Goal: Information Seeking & Learning: Learn about a topic

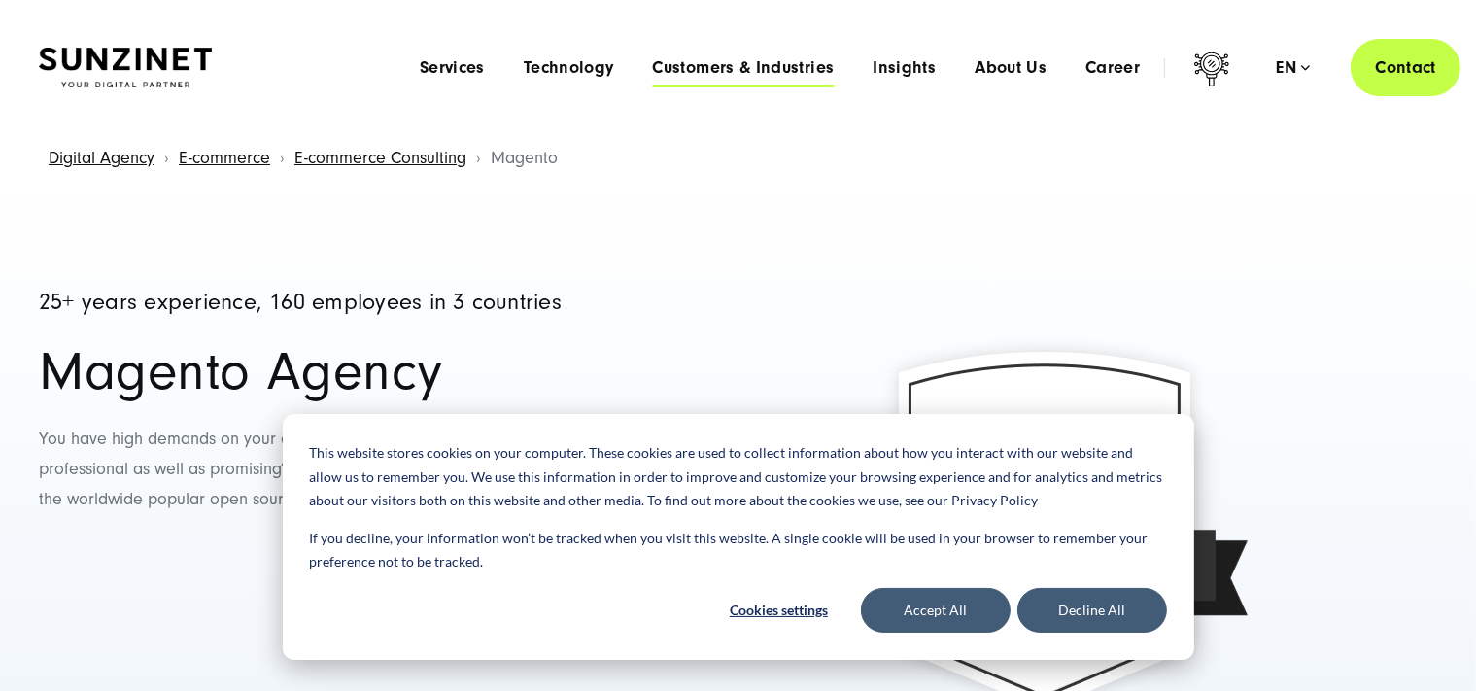
click at [736, 77] on span "Customers & Industries" at bounding box center [743, 67] width 182 height 19
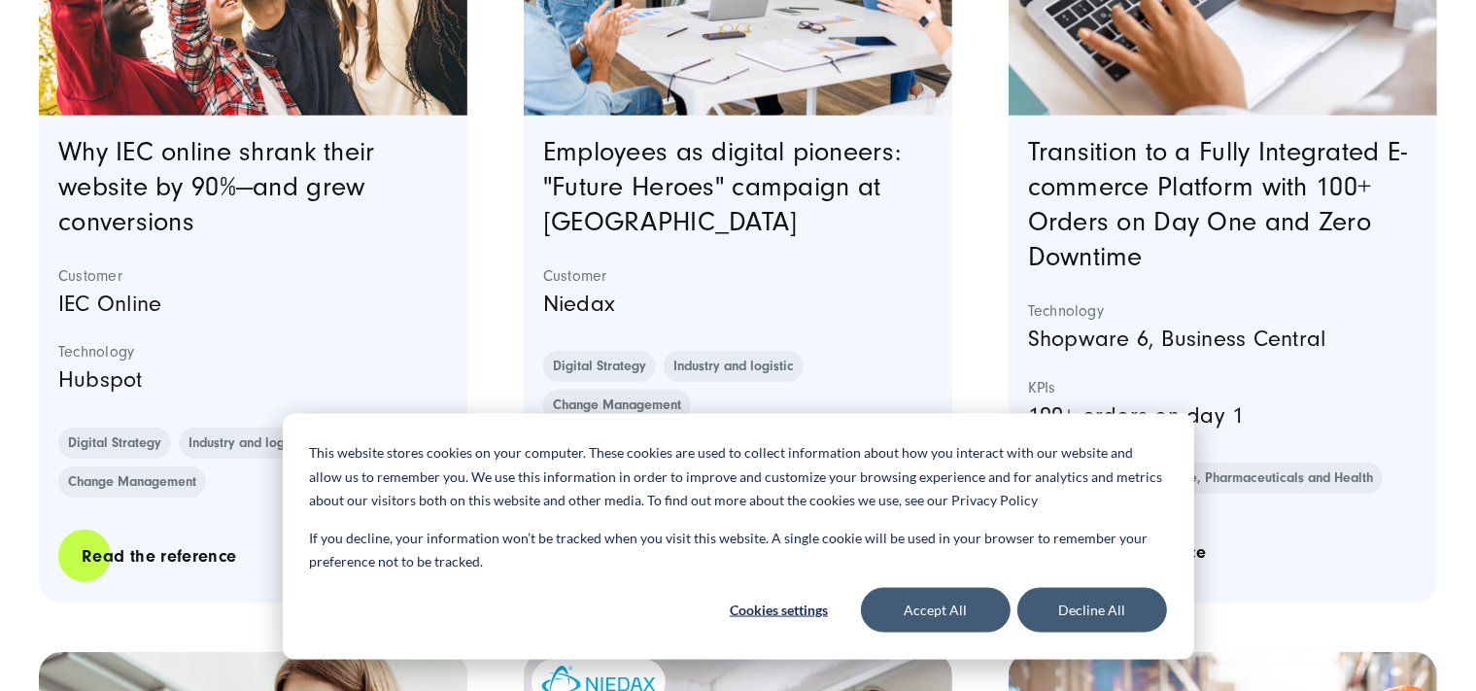
scroll to position [1026, 0]
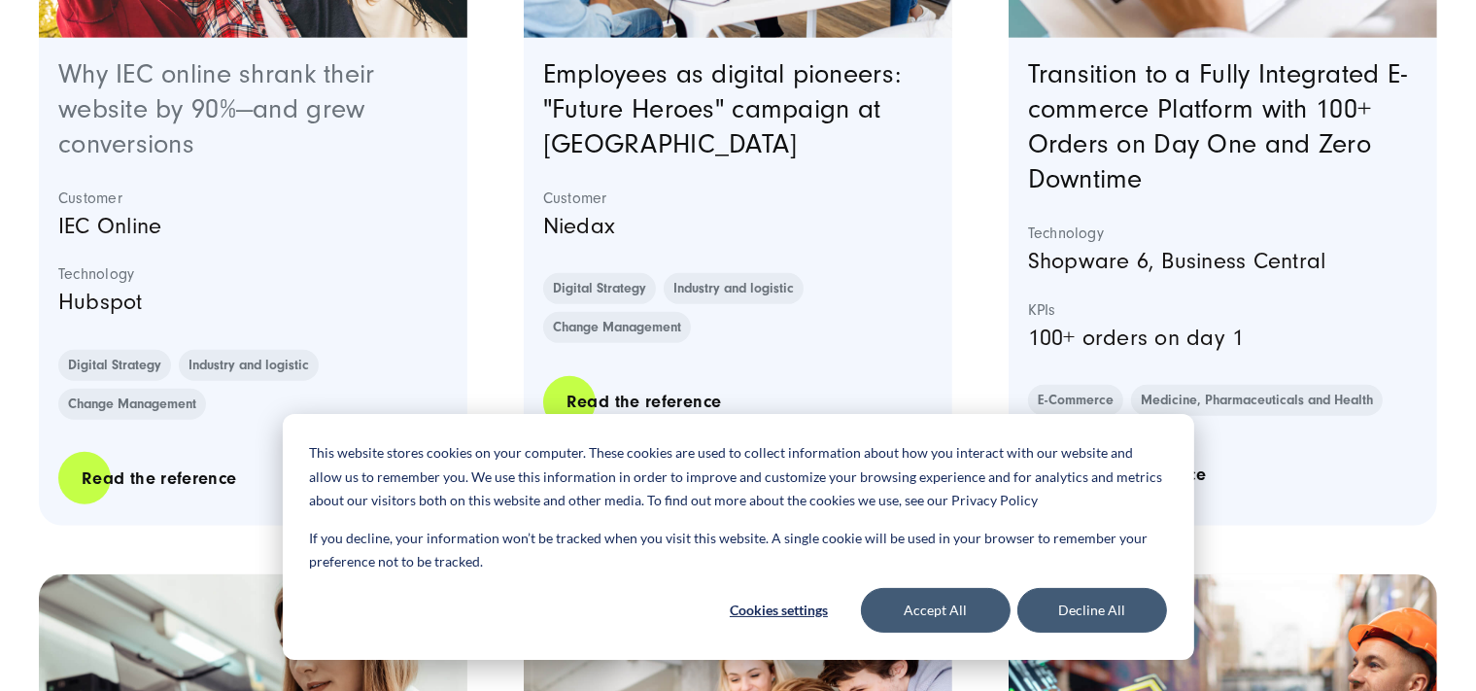
click at [151, 112] on link "Why IEC online shrank their website by 90%—and grew conversions" at bounding box center [216, 109] width 317 height 100
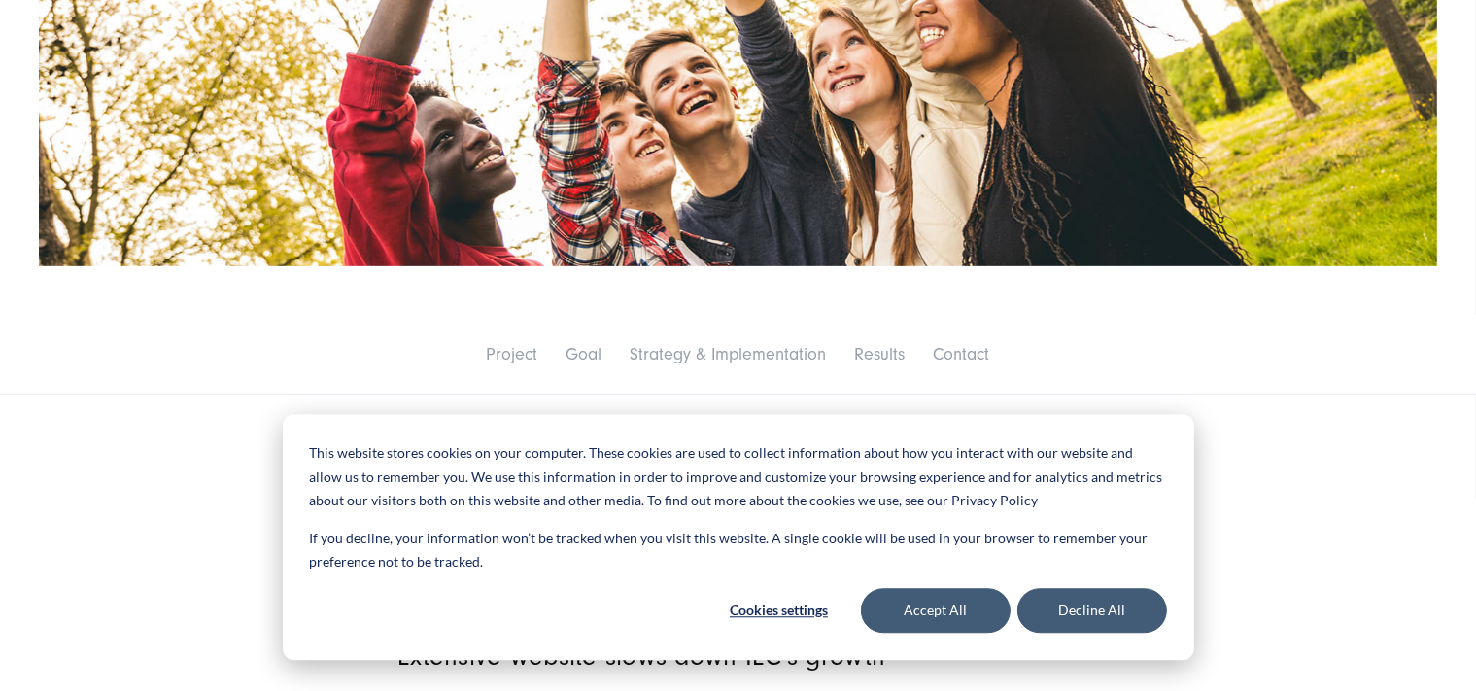
scroll to position [1026, 0]
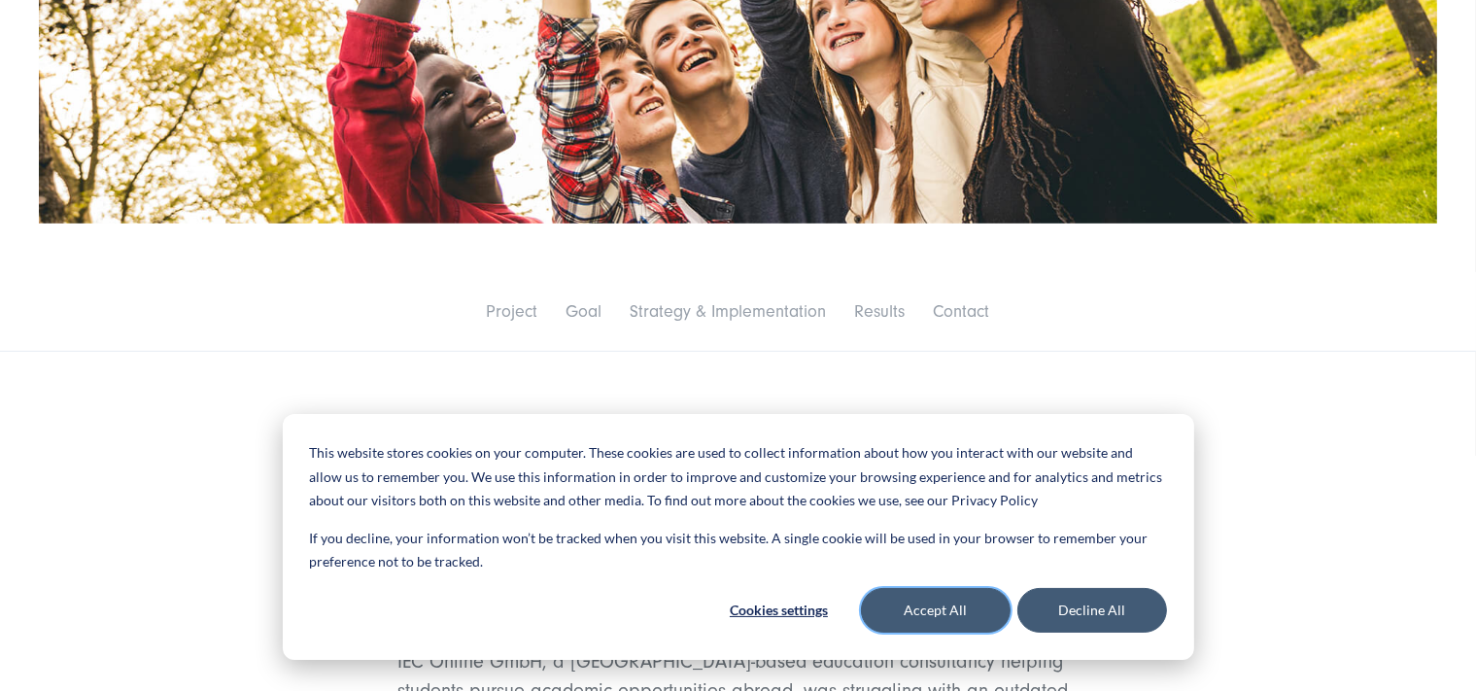
click at [900, 603] on button "Accept All" at bounding box center [936, 610] width 150 height 45
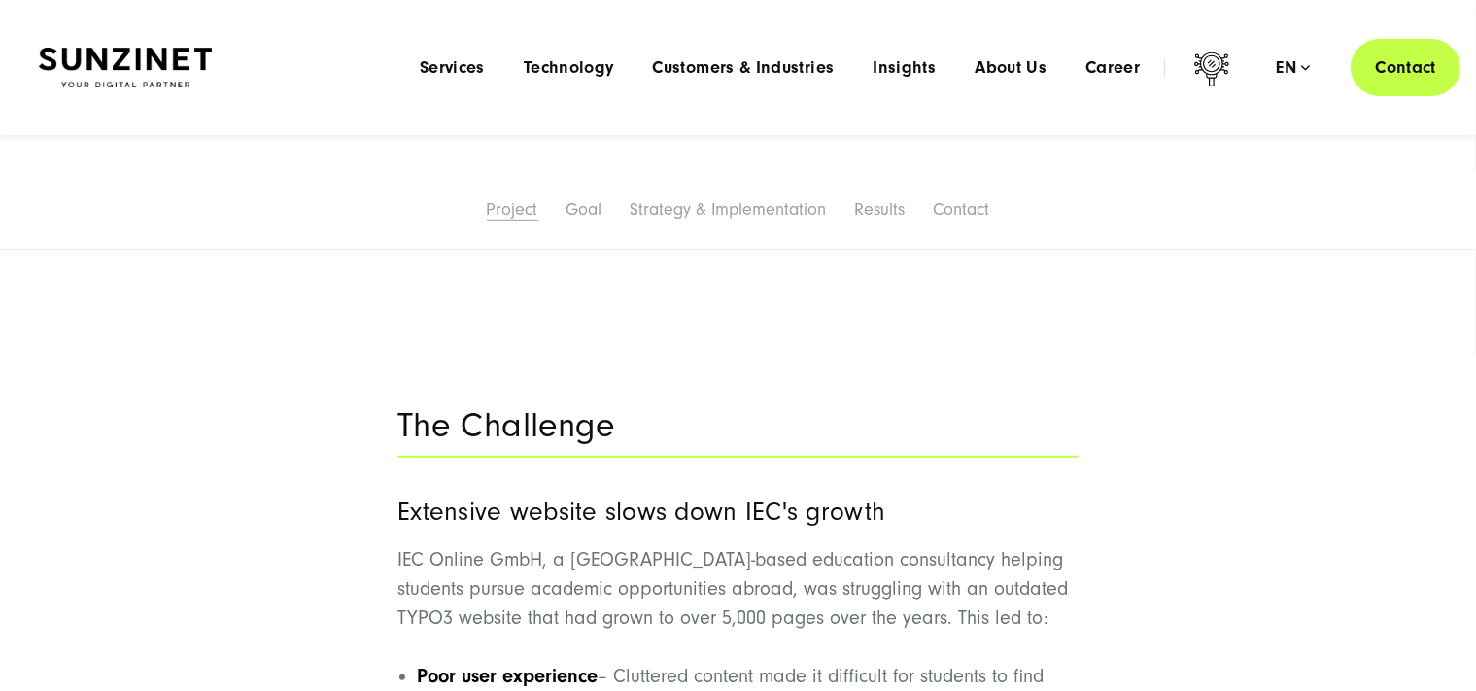
click at [512, 202] on link "Project" at bounding box center [512, 209] width 51 height 20
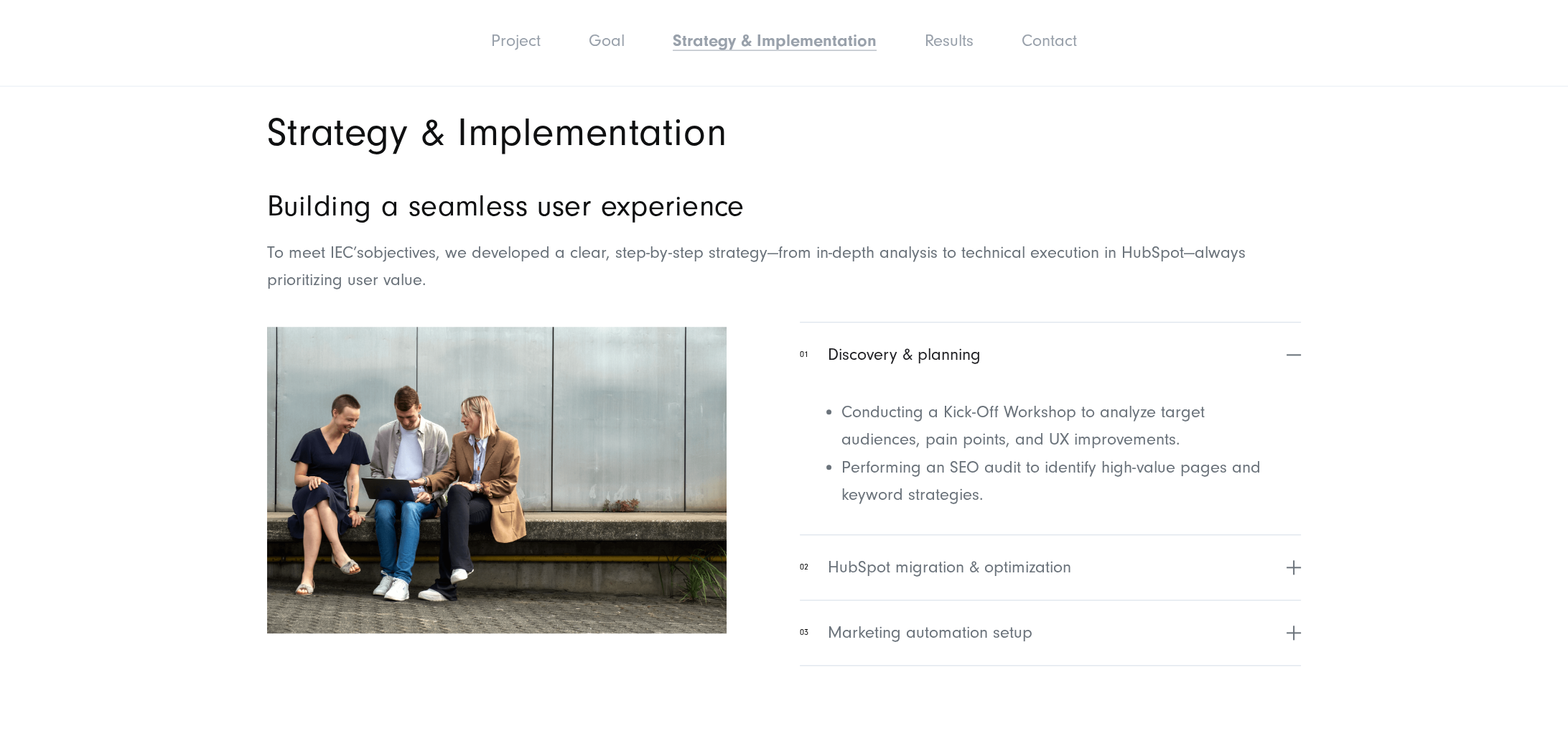
scroll to position [2894, 0]
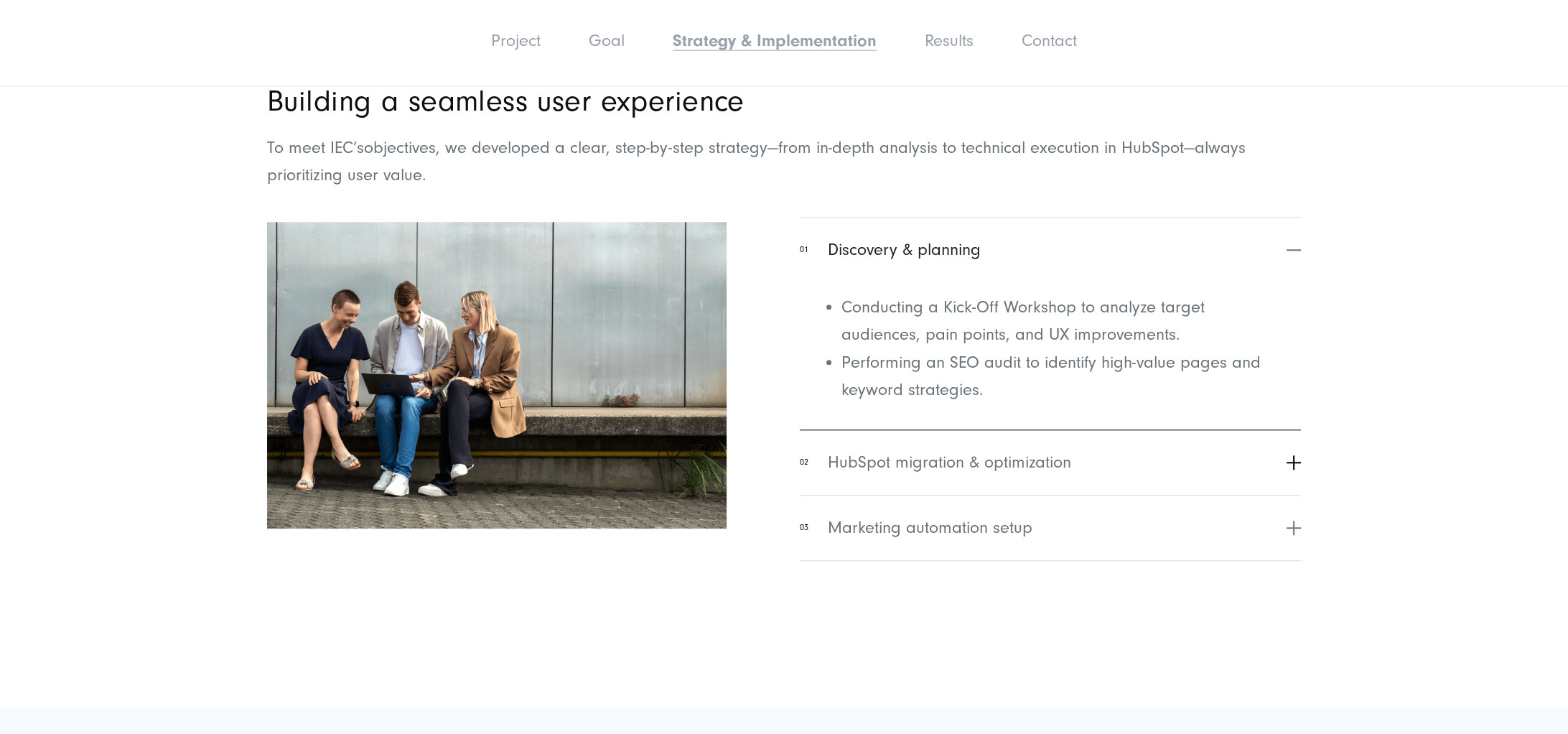
click at [1020, 459] on span "HubSpot migration & optimization" at bounding box center [949, 463] width 243 height 26
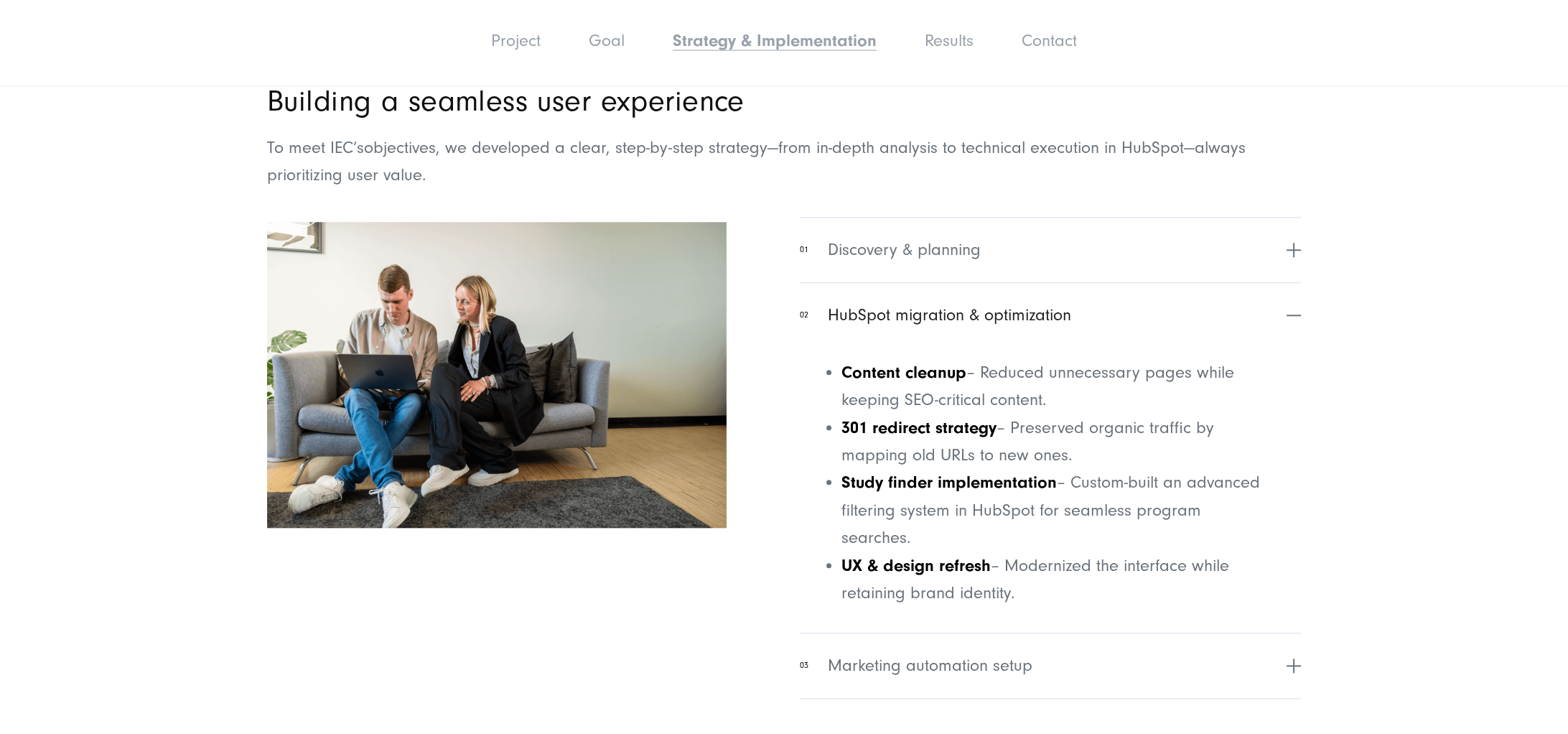
scroll to position [3191, 0]
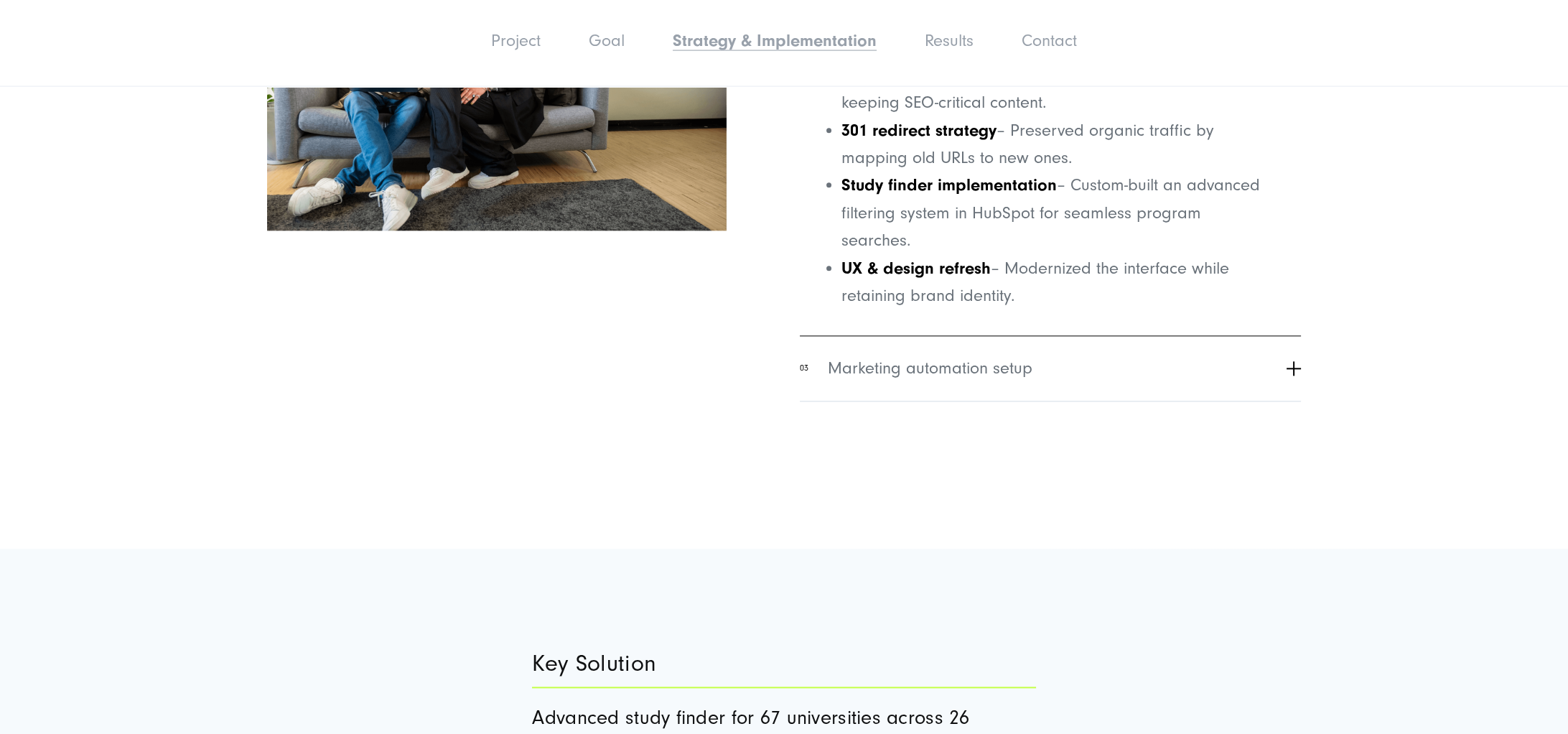
click at [978, 350] on button "03 Marketing automation setup" at bounding box center [1050, 369] width 501 height 65
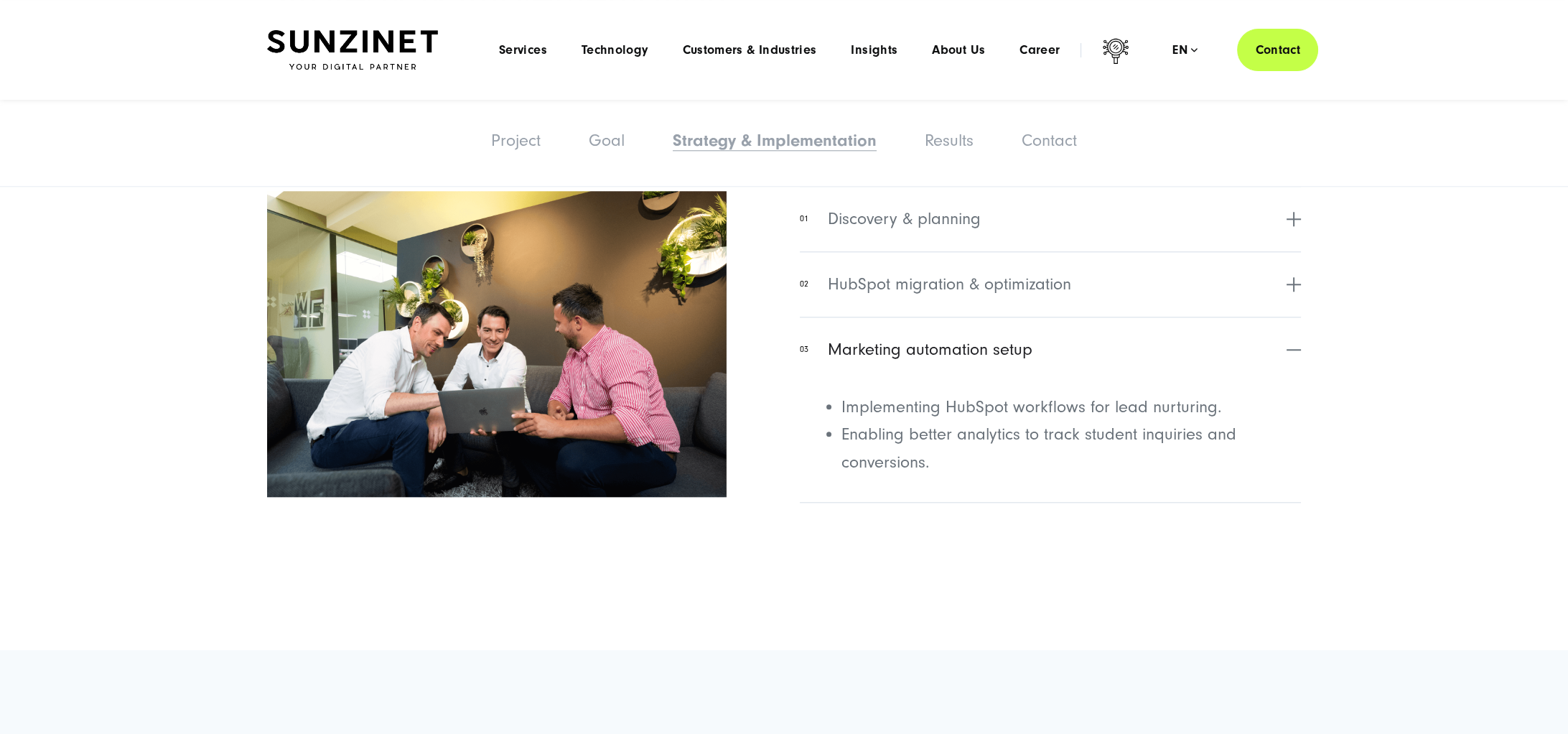
scroll to position [2844, 0]
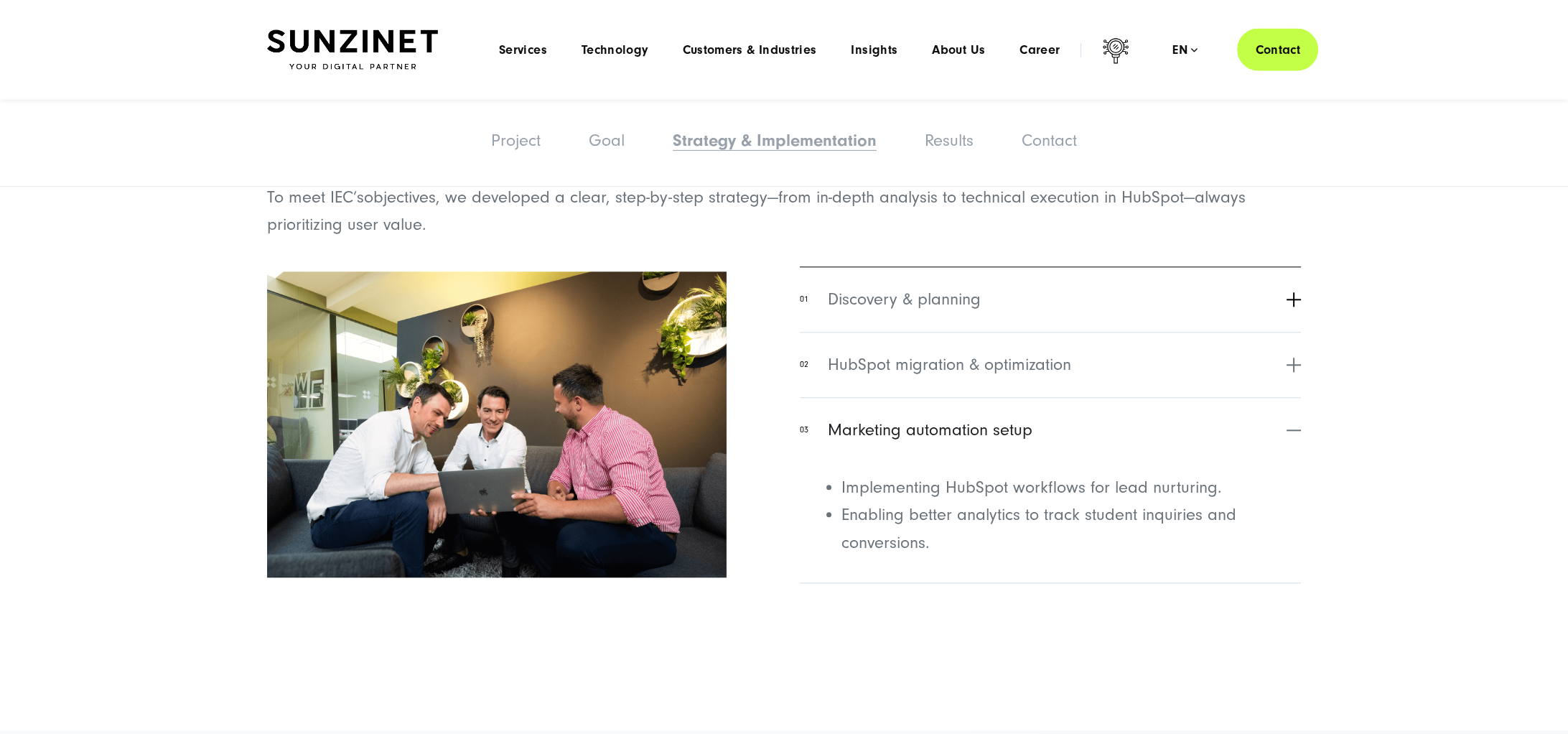
click at [997, 307] on button "01 Discovery & planning" at bounding box center [1050, 299] width 501 height 65
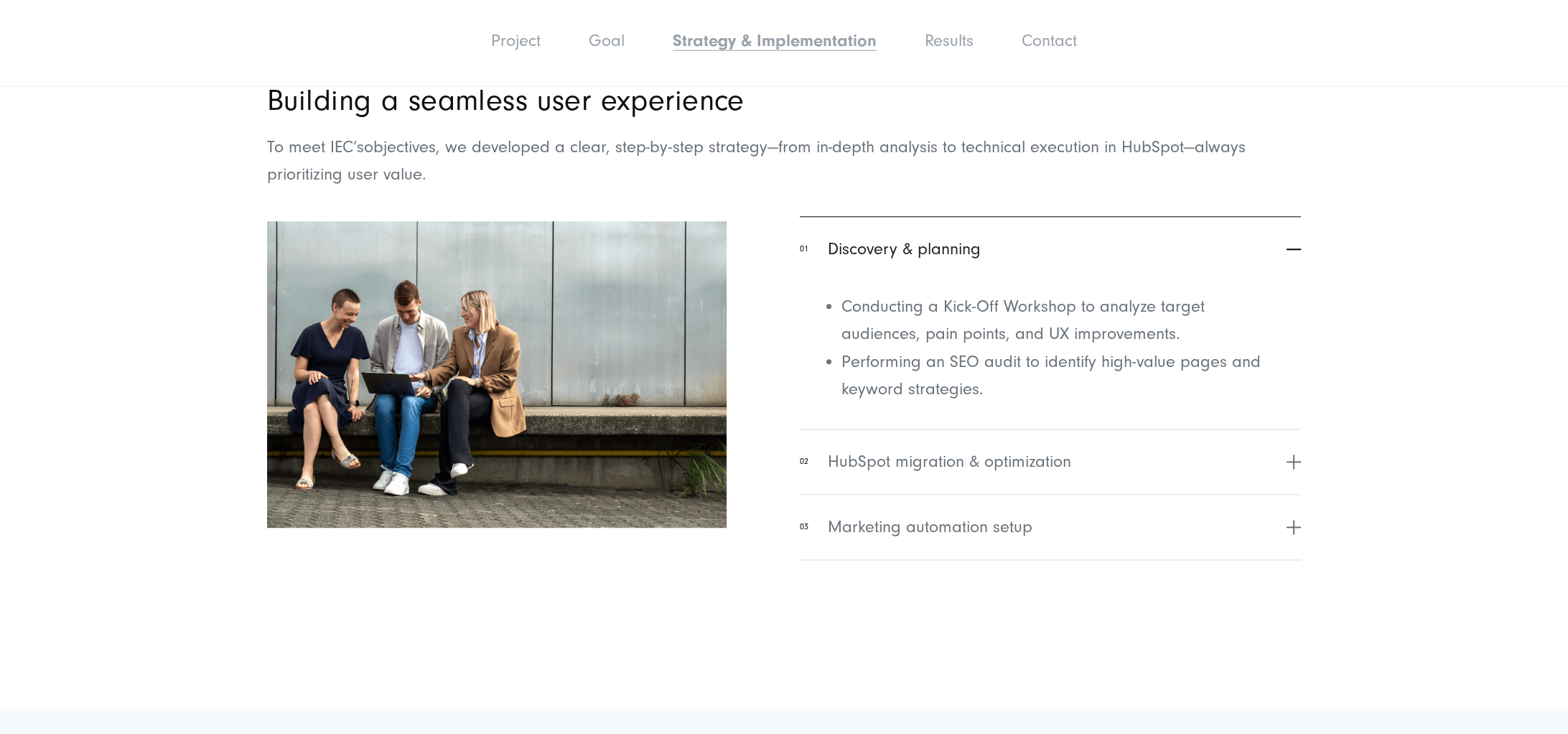
scroll to position [2919, 0]
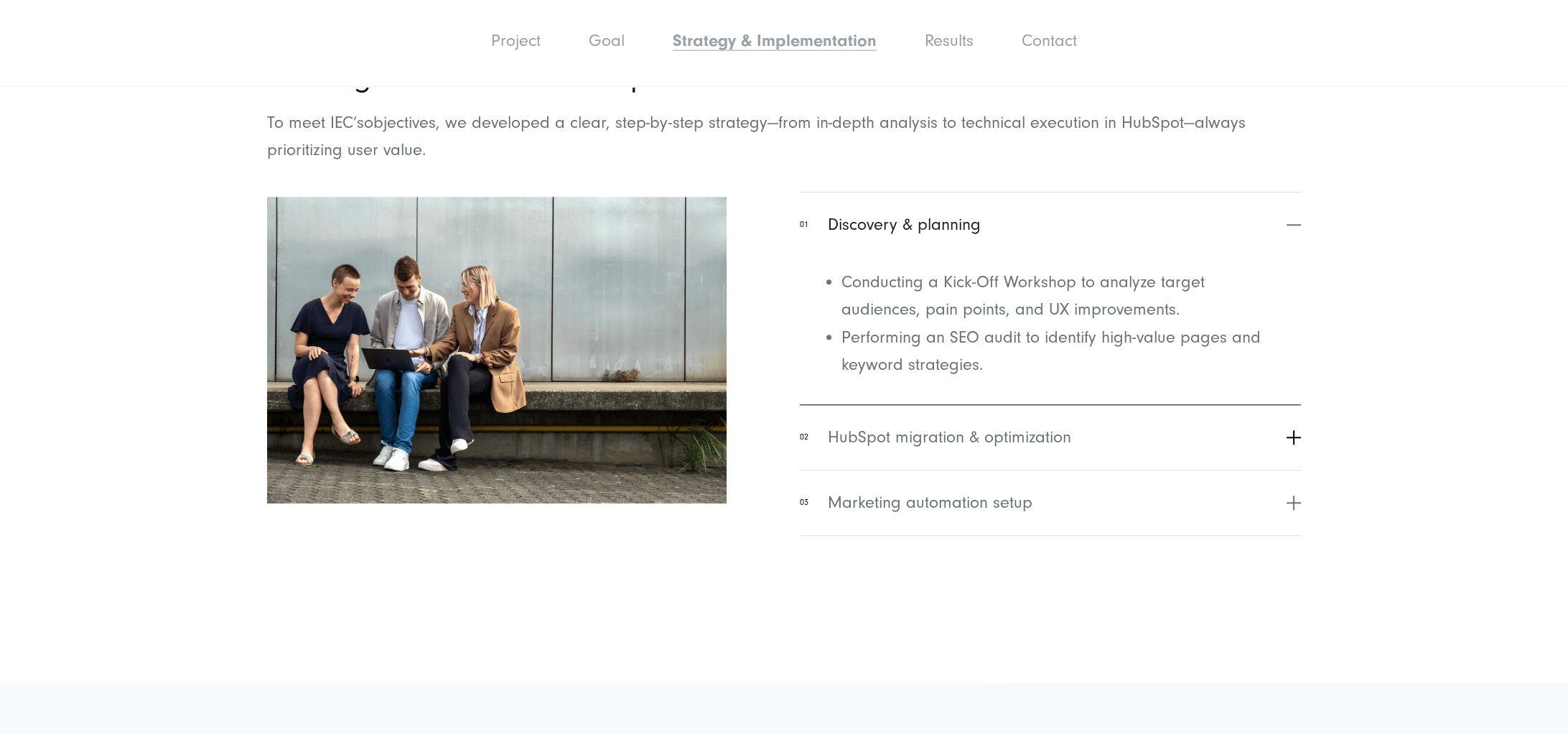
click at [964, 429] on button "02 HubSpot migration & optimization" at bounding box center [1050, 438] width 501 height 65
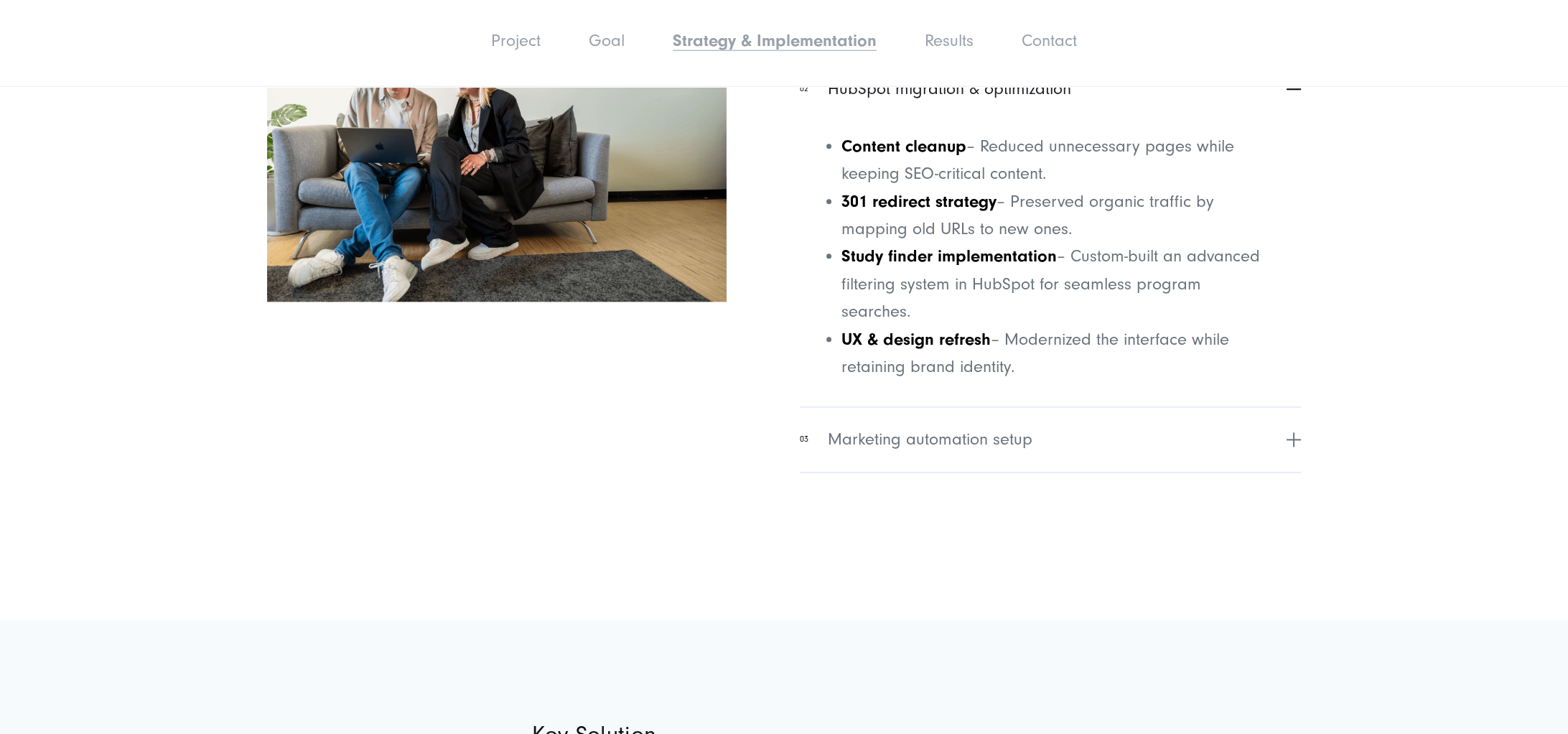
scroll to position [3141, 0]
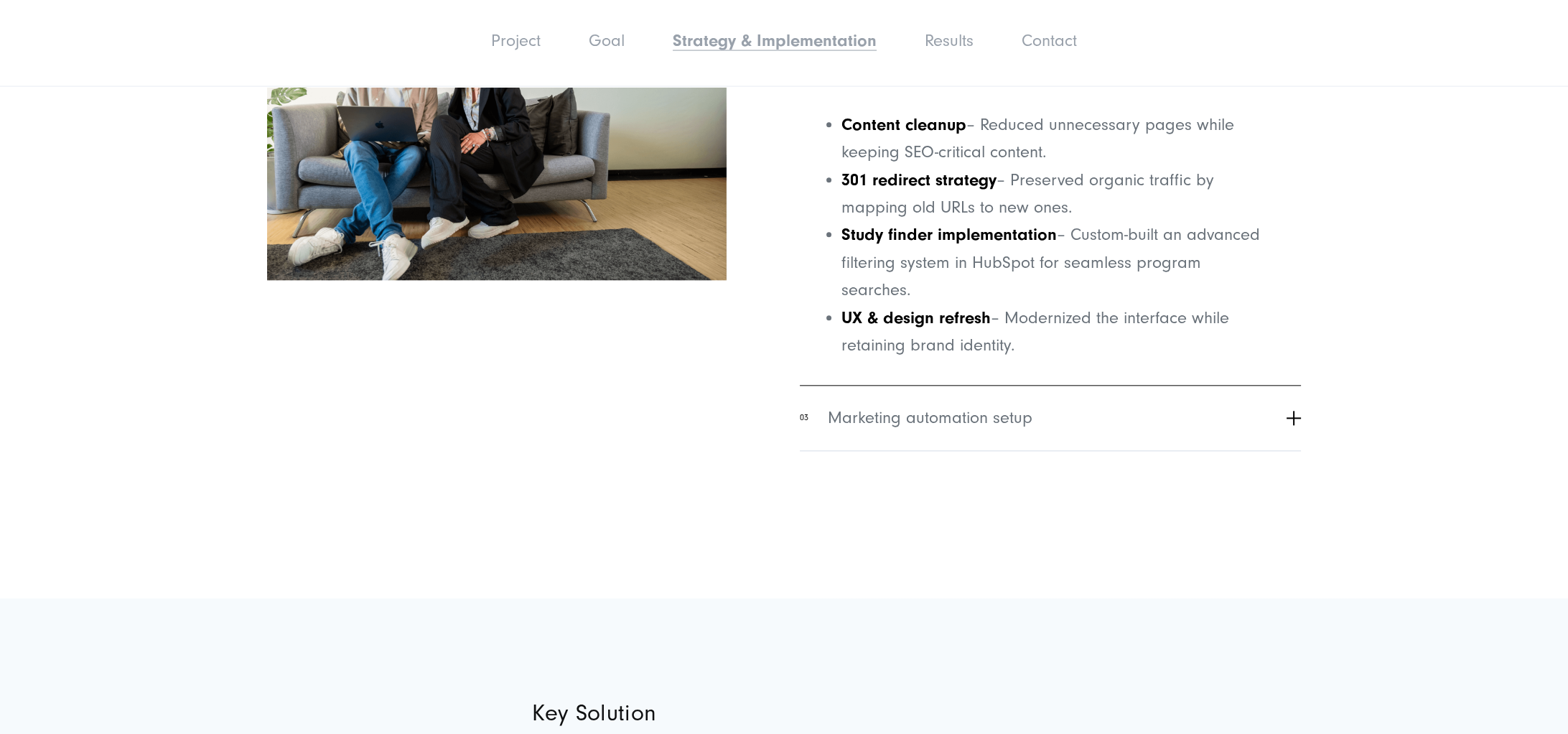
click at [964, 445] on button "03 Marketing automation setup" at bounding box center [1050, 418] width 501 height 65
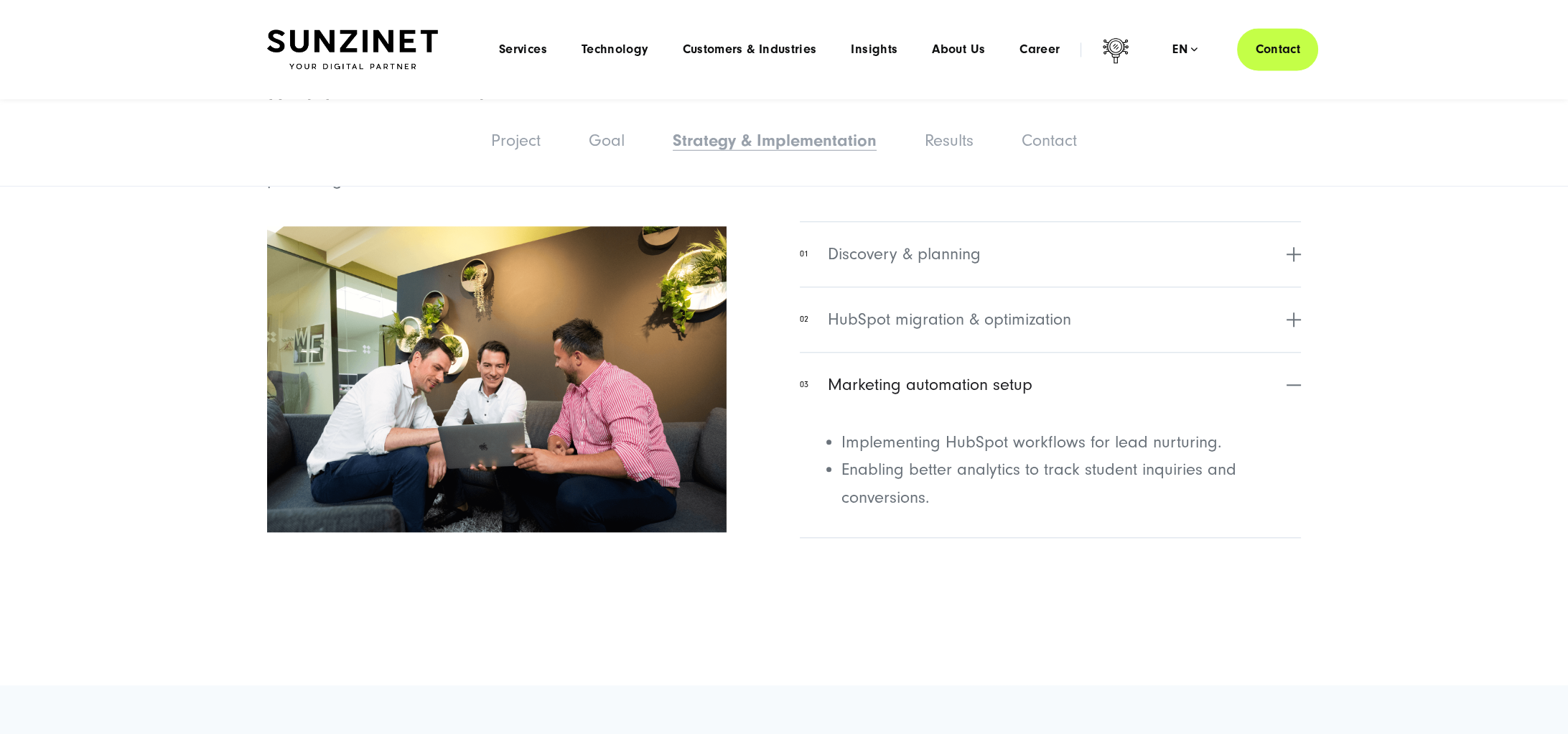
scroll to position [2770, 0]
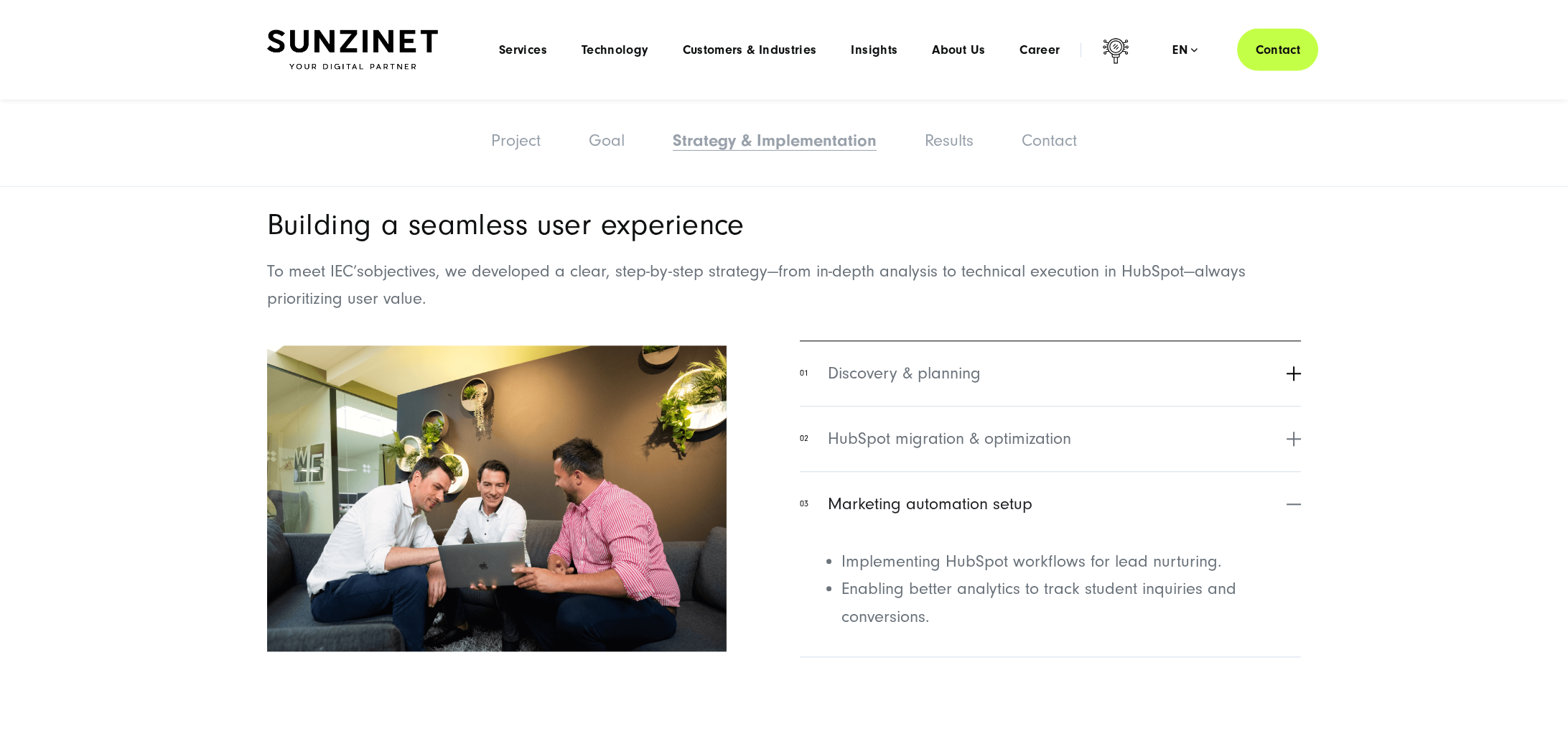
click at [953, 369] on span "Discovery & planning" at bounding box center [904, 374] width 153 height 26
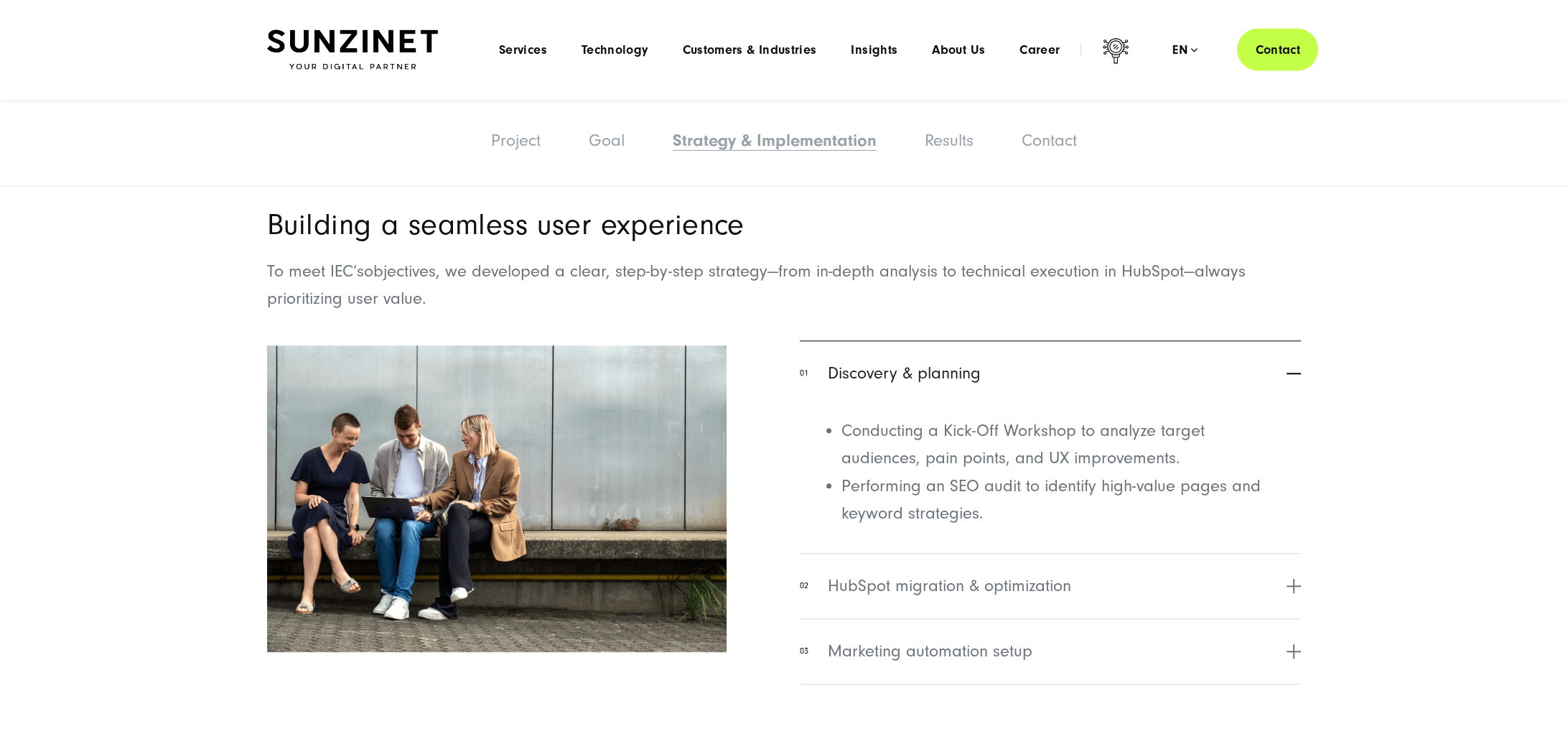
click at [953, 369] on span "Discovery & planning" at bounding box center [904, 374] width 153 height 26
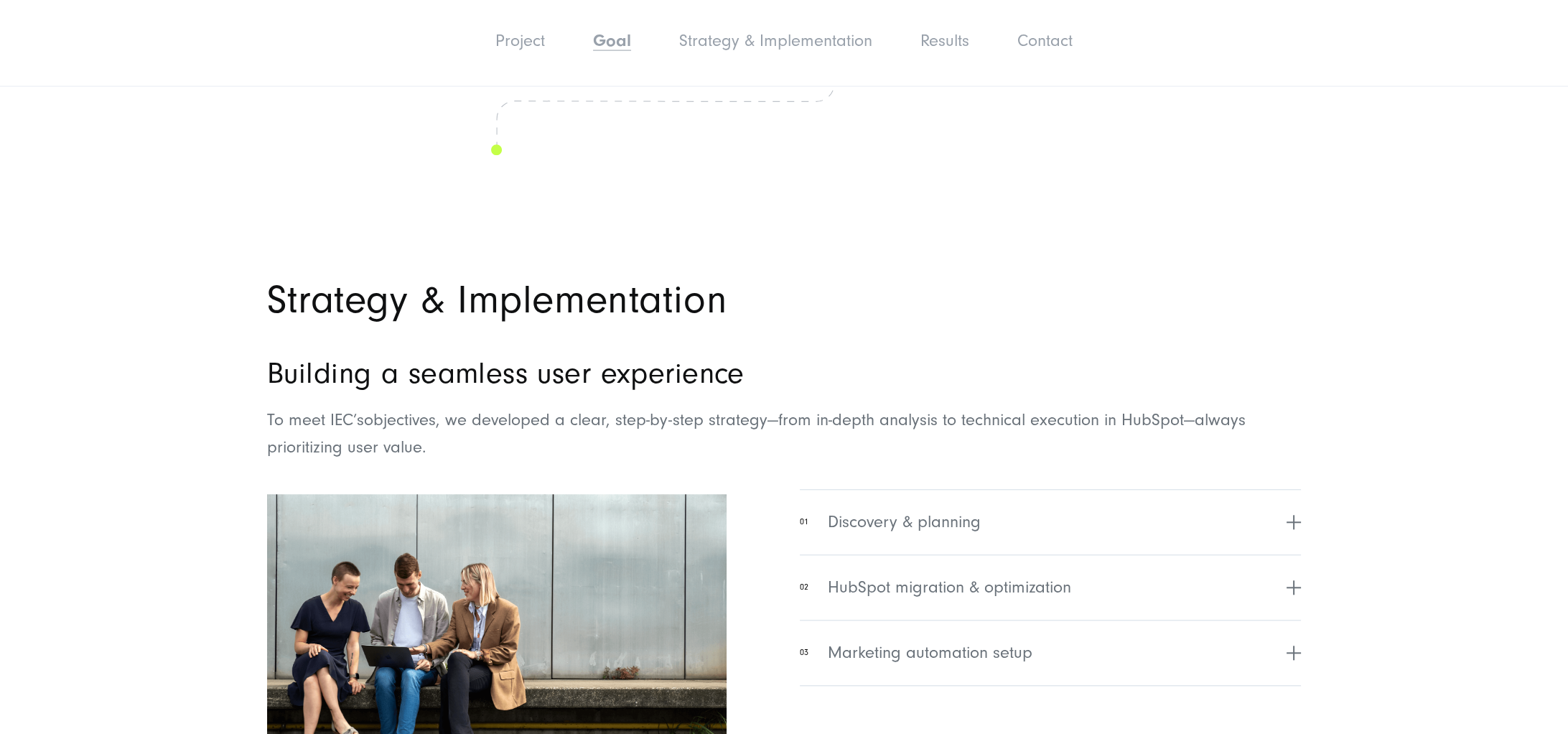
scroll to position [2696, 0]
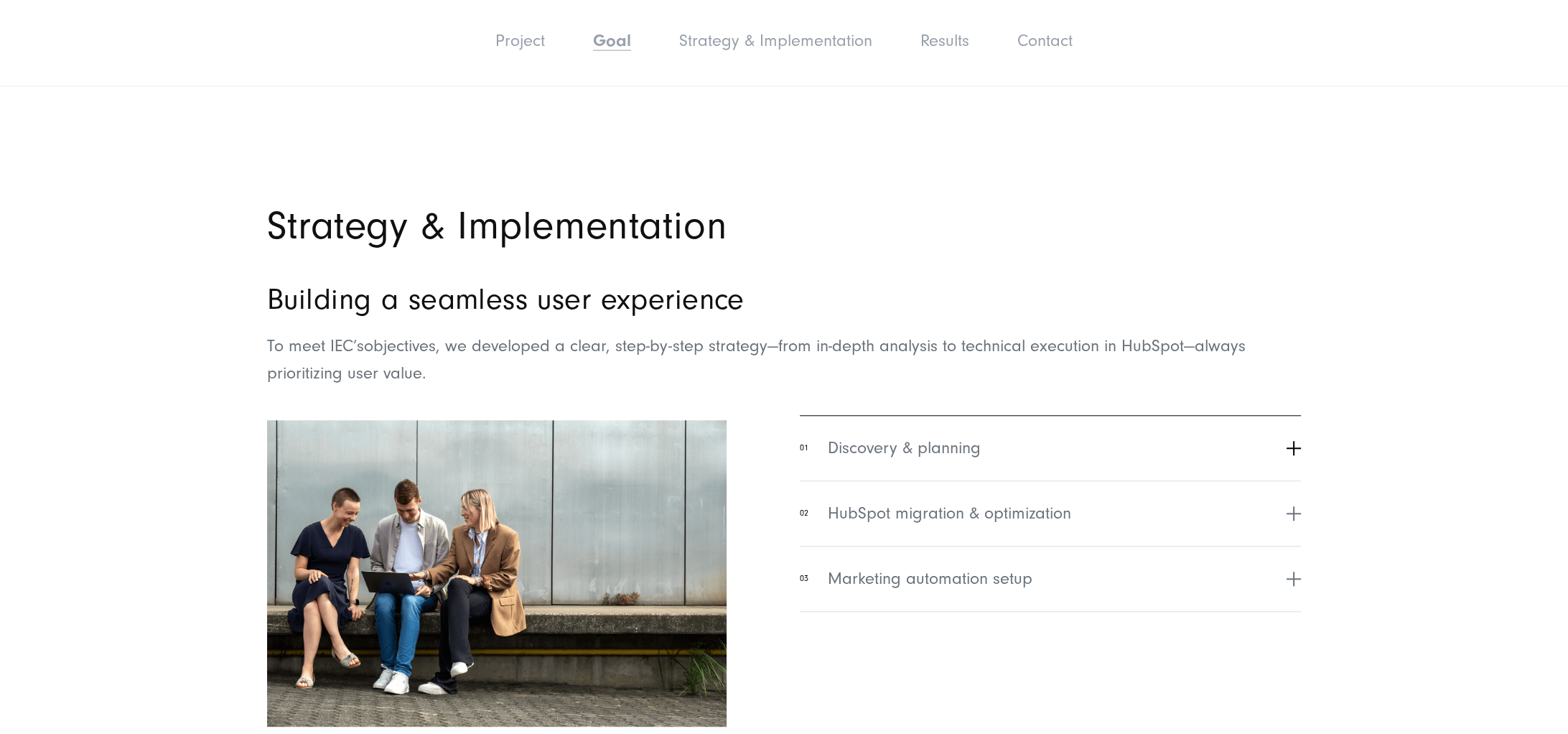
click at [959, 445] on span "Discovery & planning" at bounding box center [904, 449] width 153 height 26
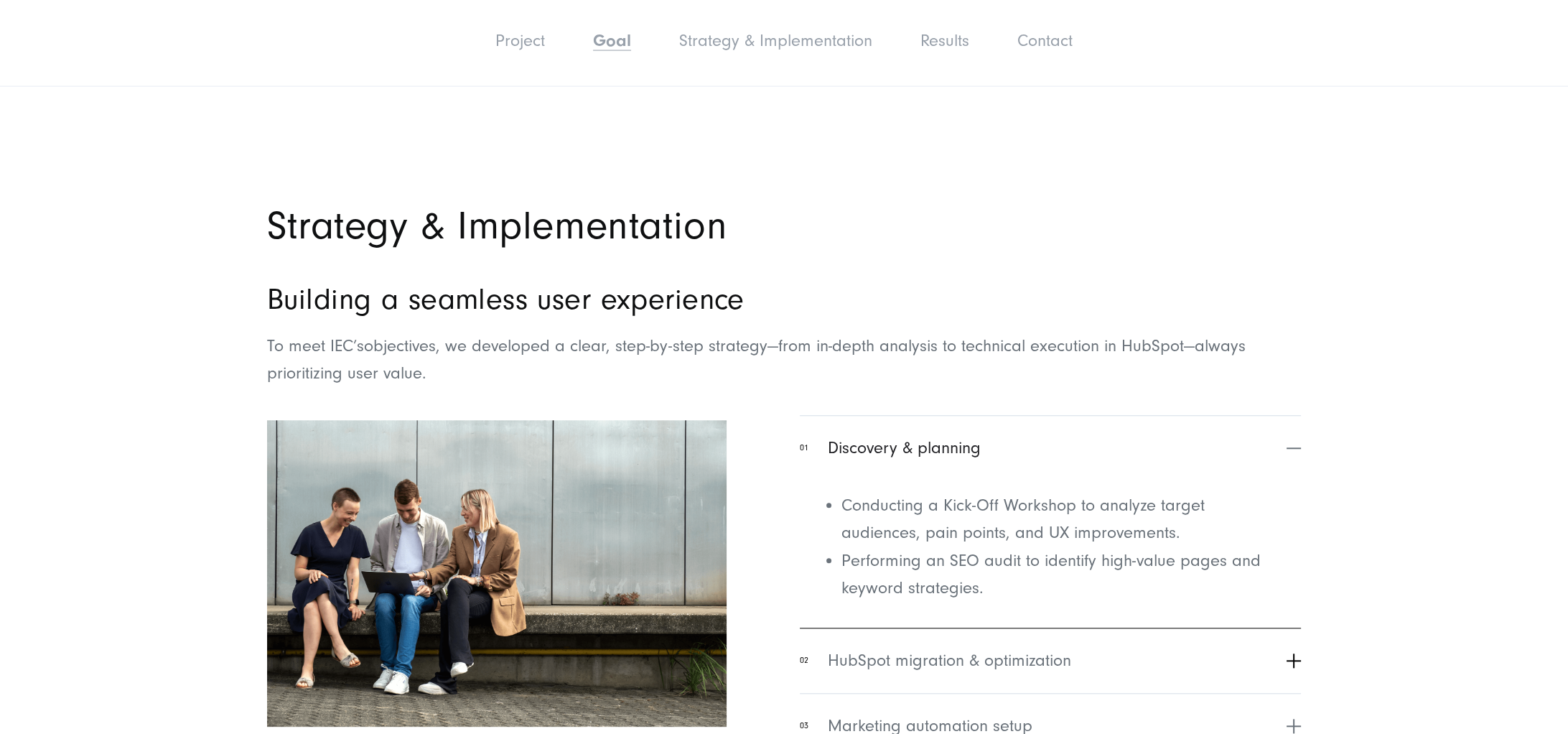
click at [979, 510] on span "HubSpot migration & optimization" at bounding box center [949, 661] width 243 height 26
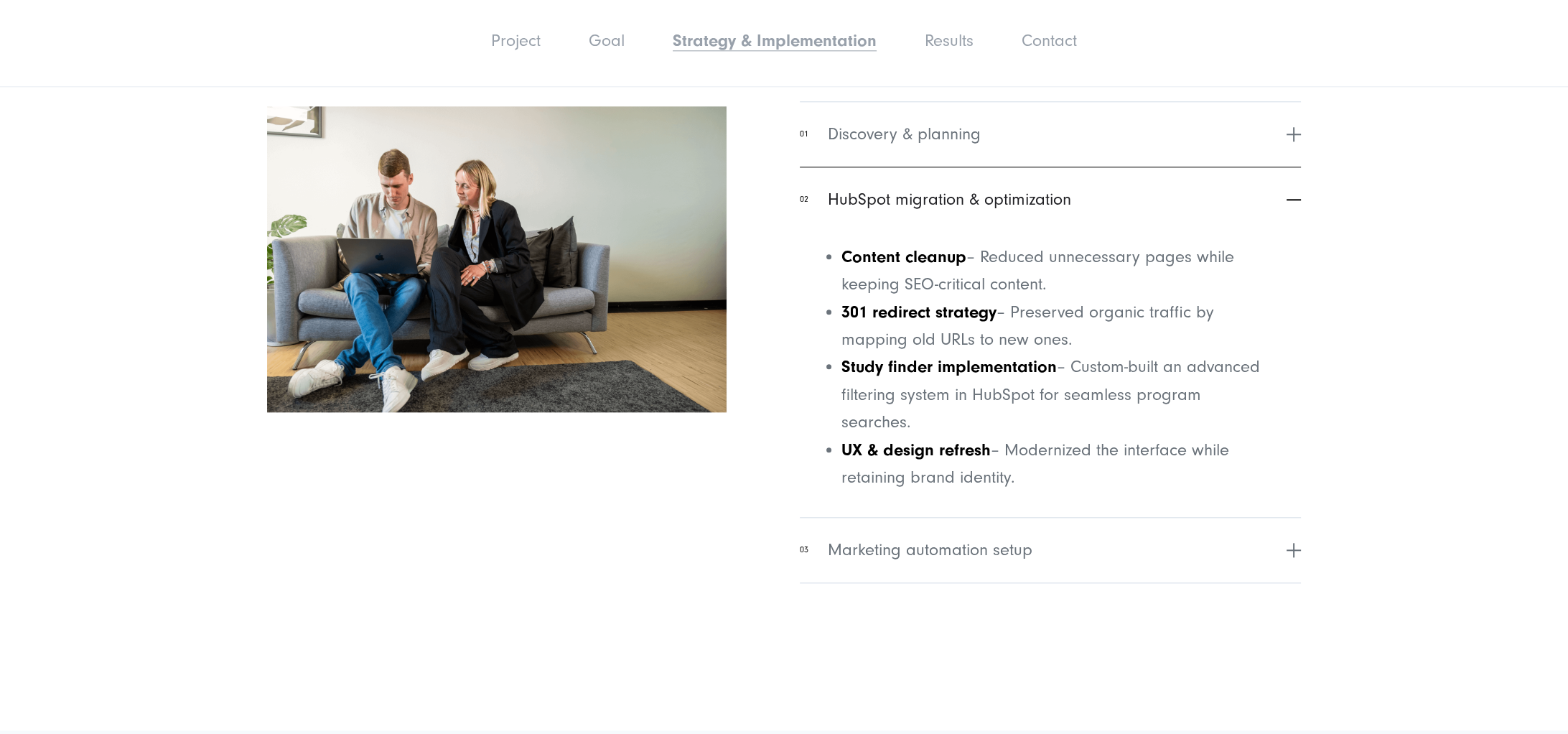
scroll to position [3068, 0]
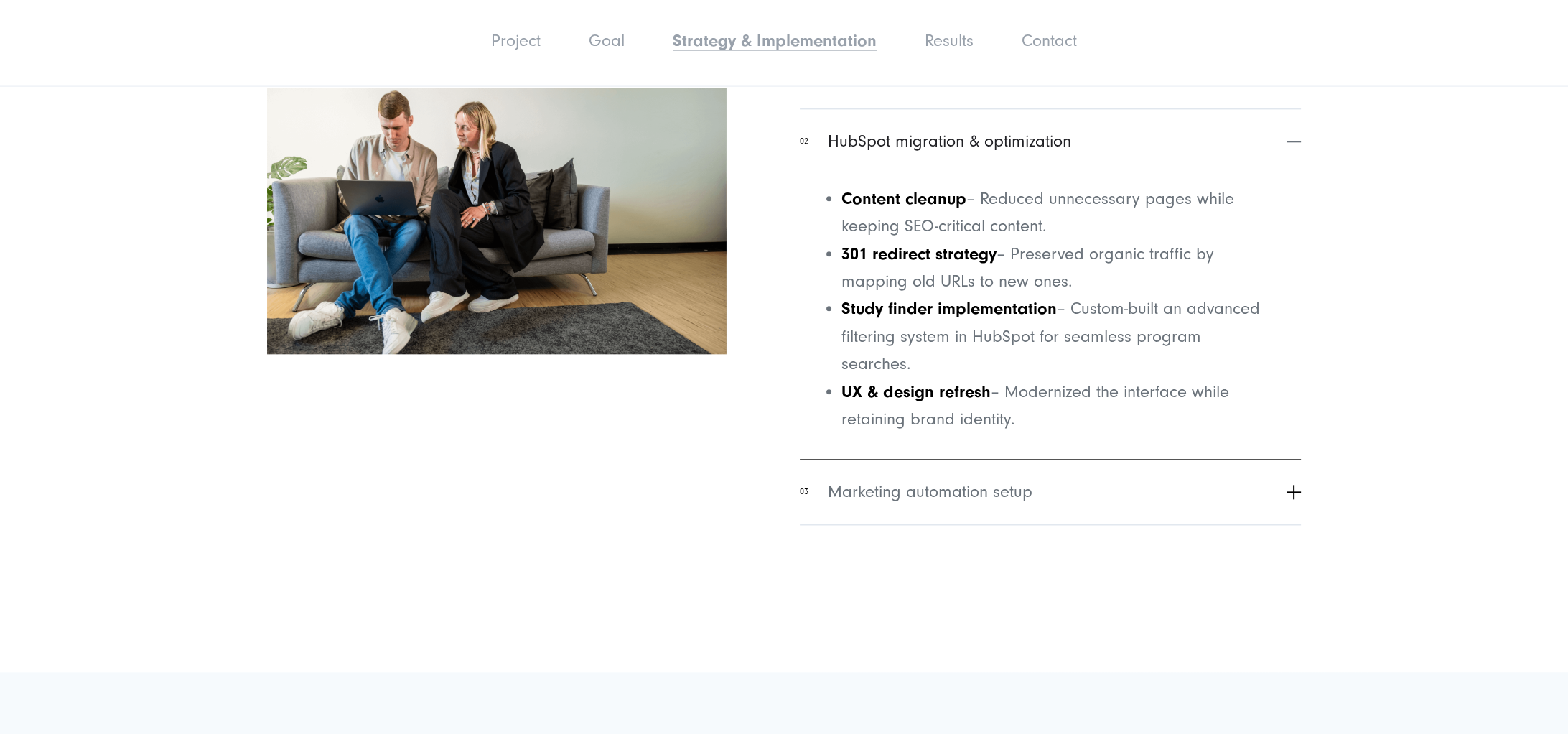
click at [984, 489] on span "Marketing automation setup" at bounding box center [930, 492] width 205 height 26
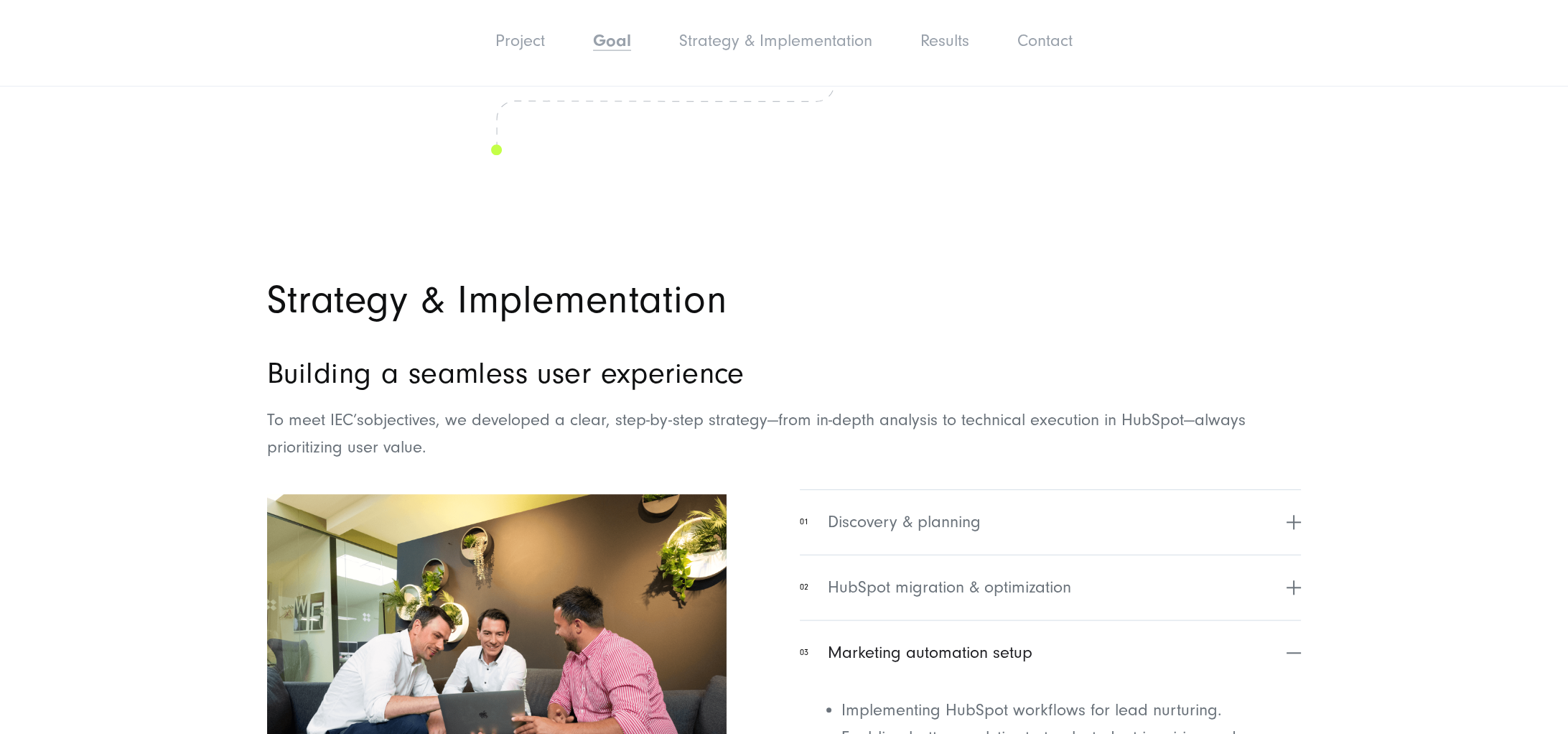
scroll to position [2696, 0]
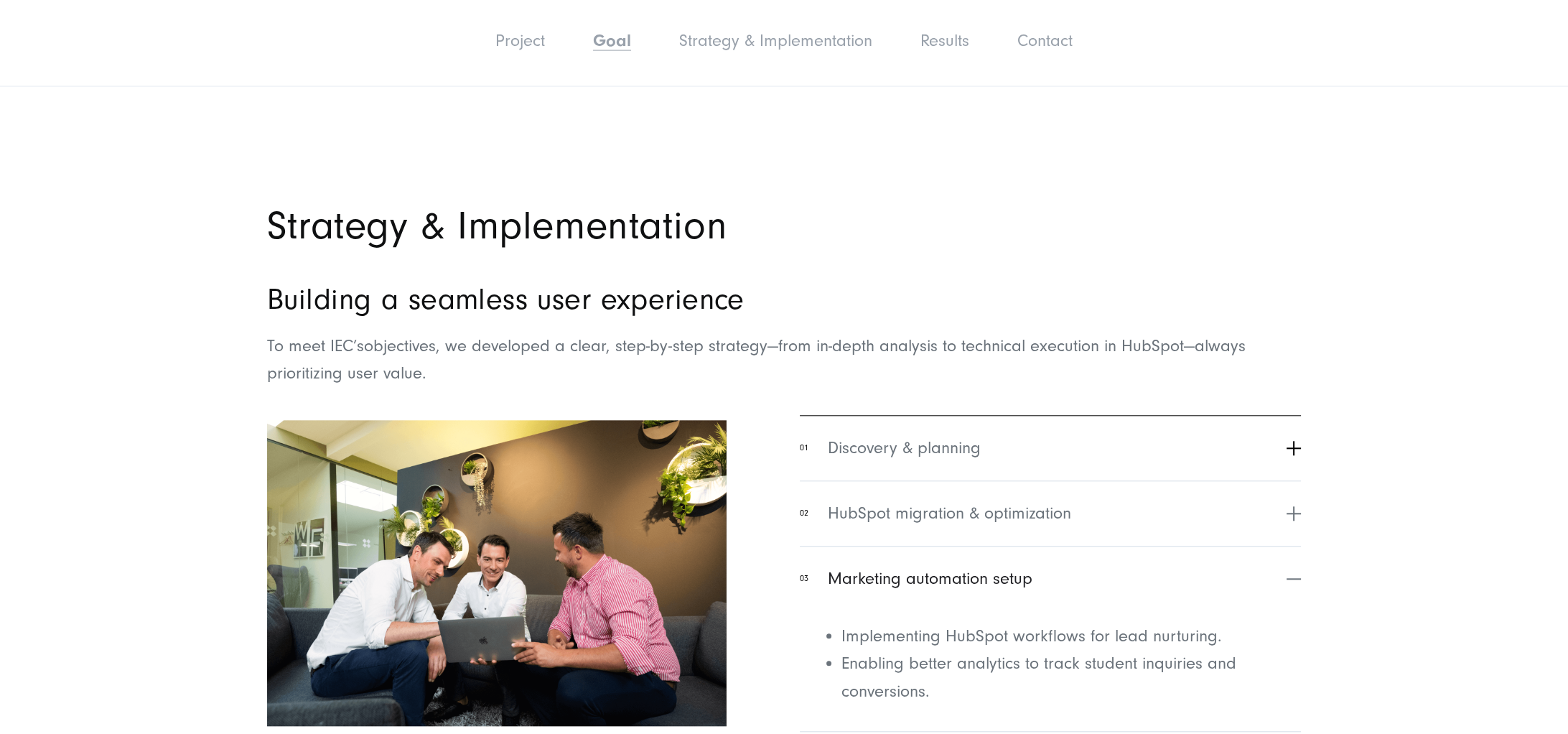
click at [1000, 459] on button "01 Discovery & planning" at bounding box center [1050, 448] width 501 height 65
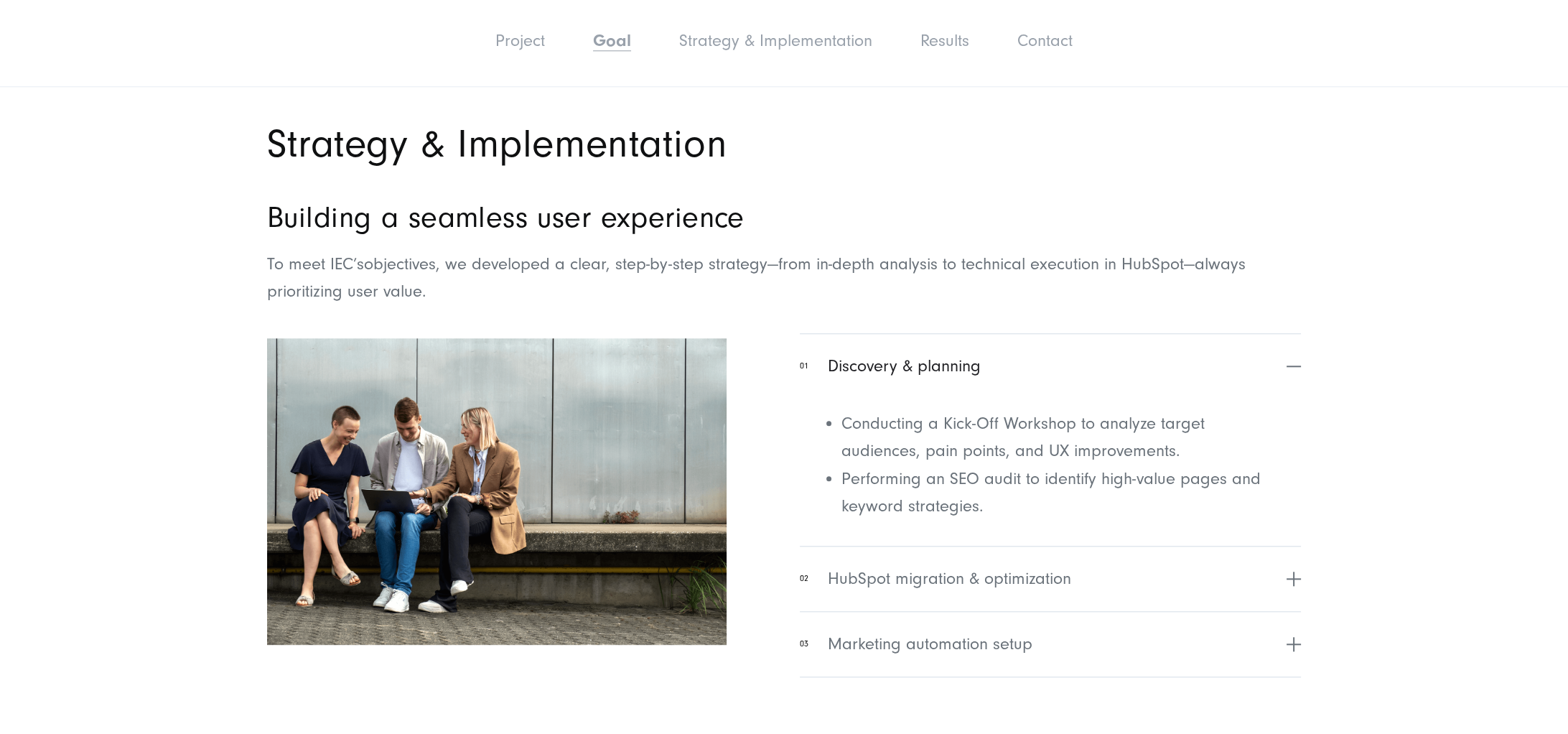
scroll to position [2844, 0]
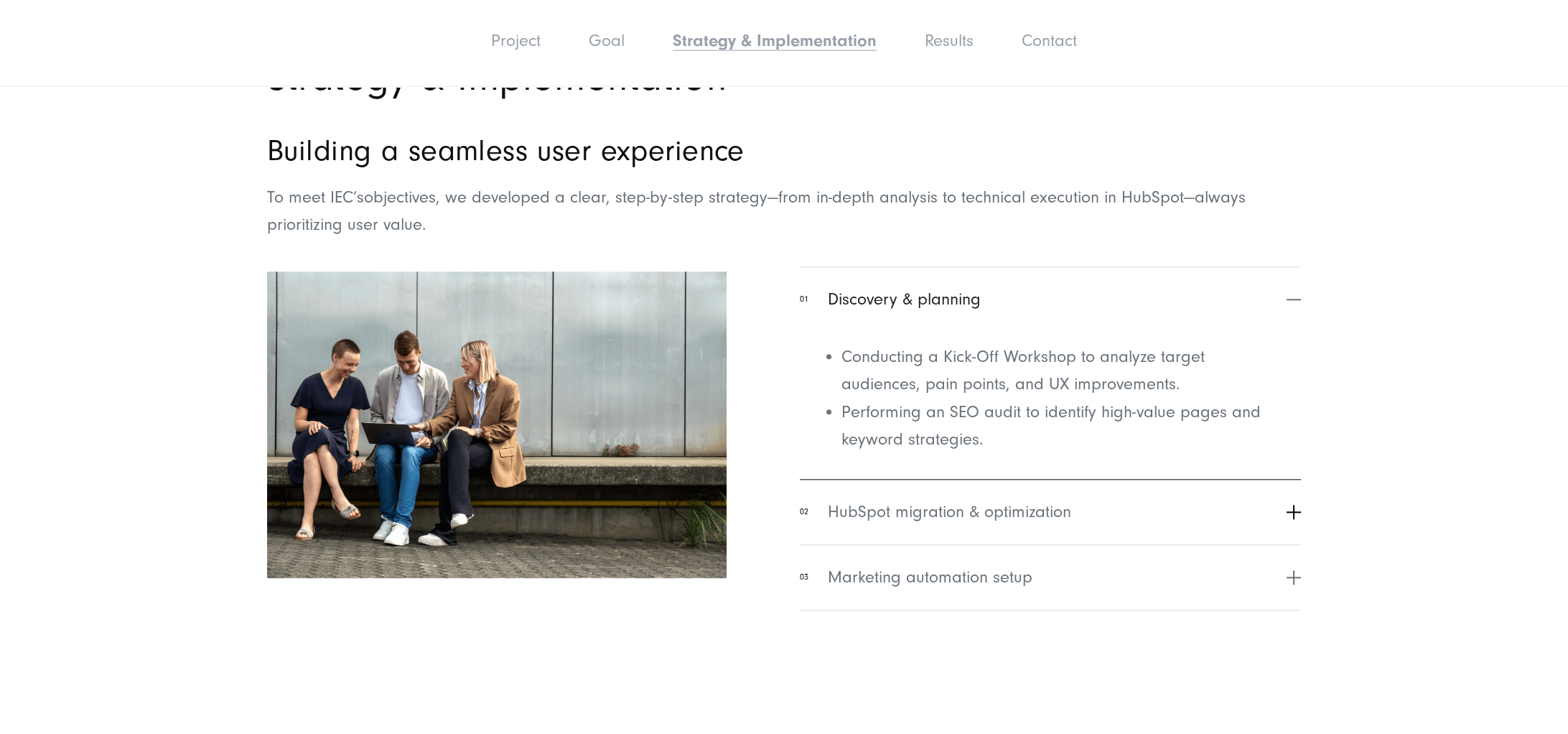
click at [984, 510] on span "HubSpot migration & optimization" at bounding box center [949, 512] width 243 height 26
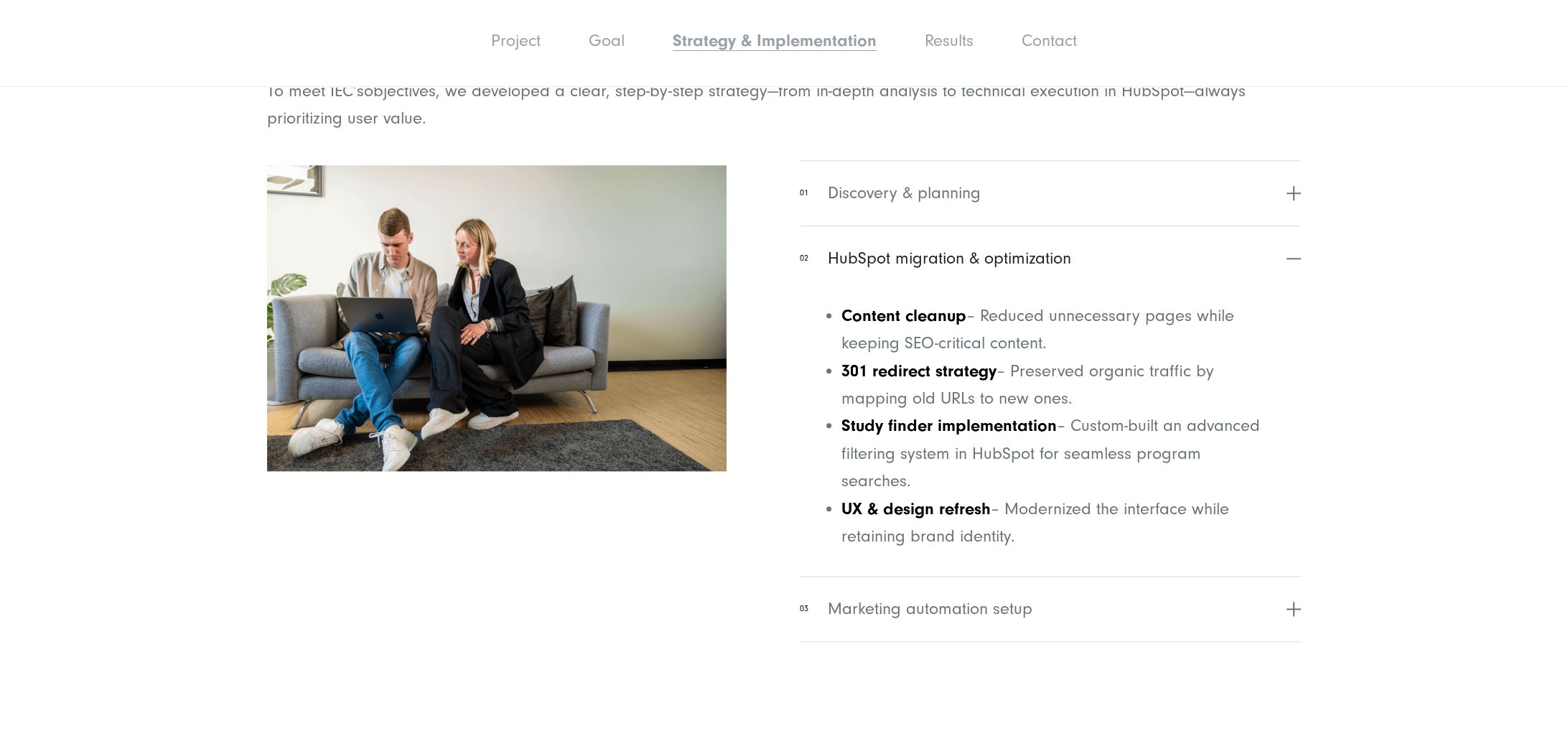
scroll to position [2993, 0]
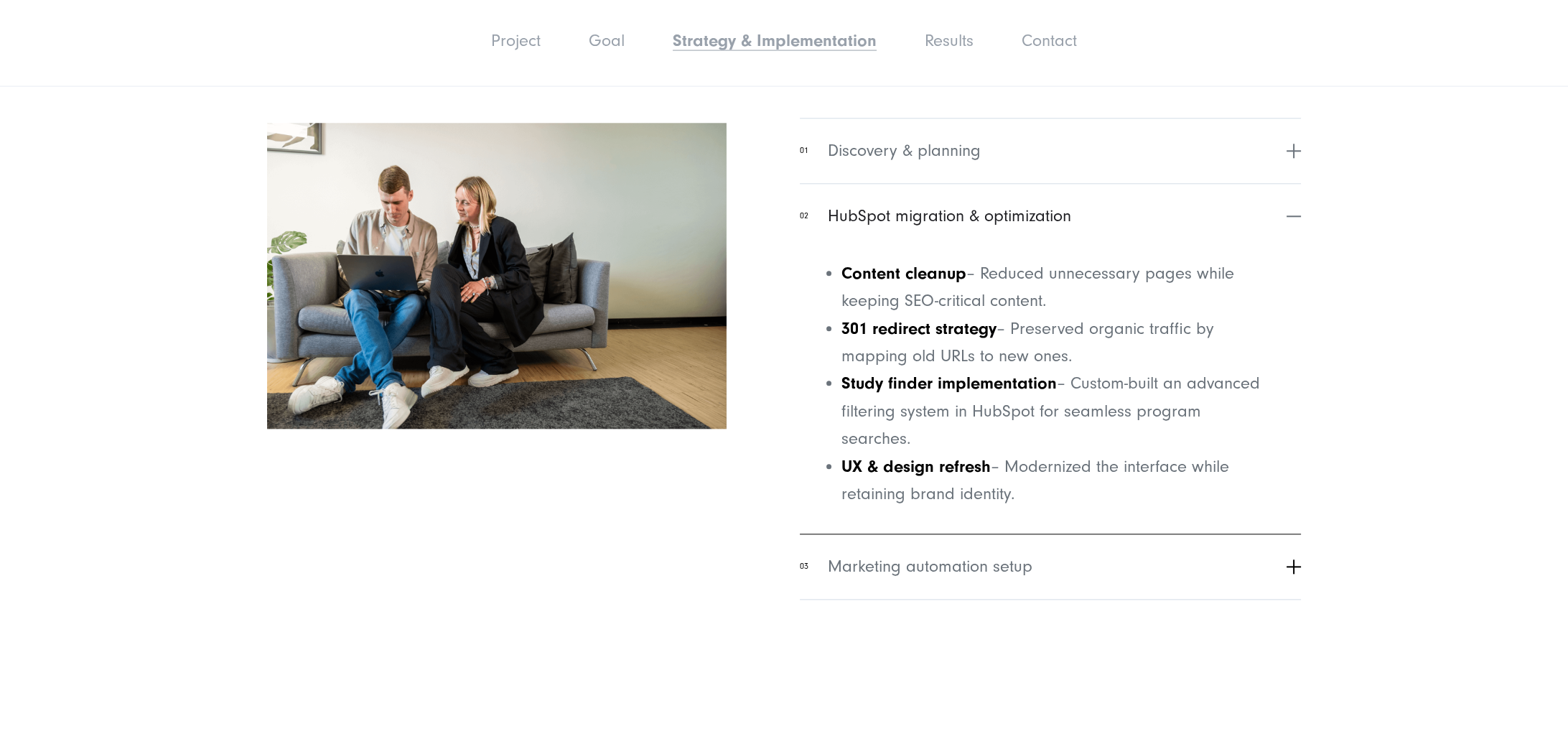
click at [972, 510] on span "Marketing automation setup" at bounding box center [930, 567] width 205 height 26
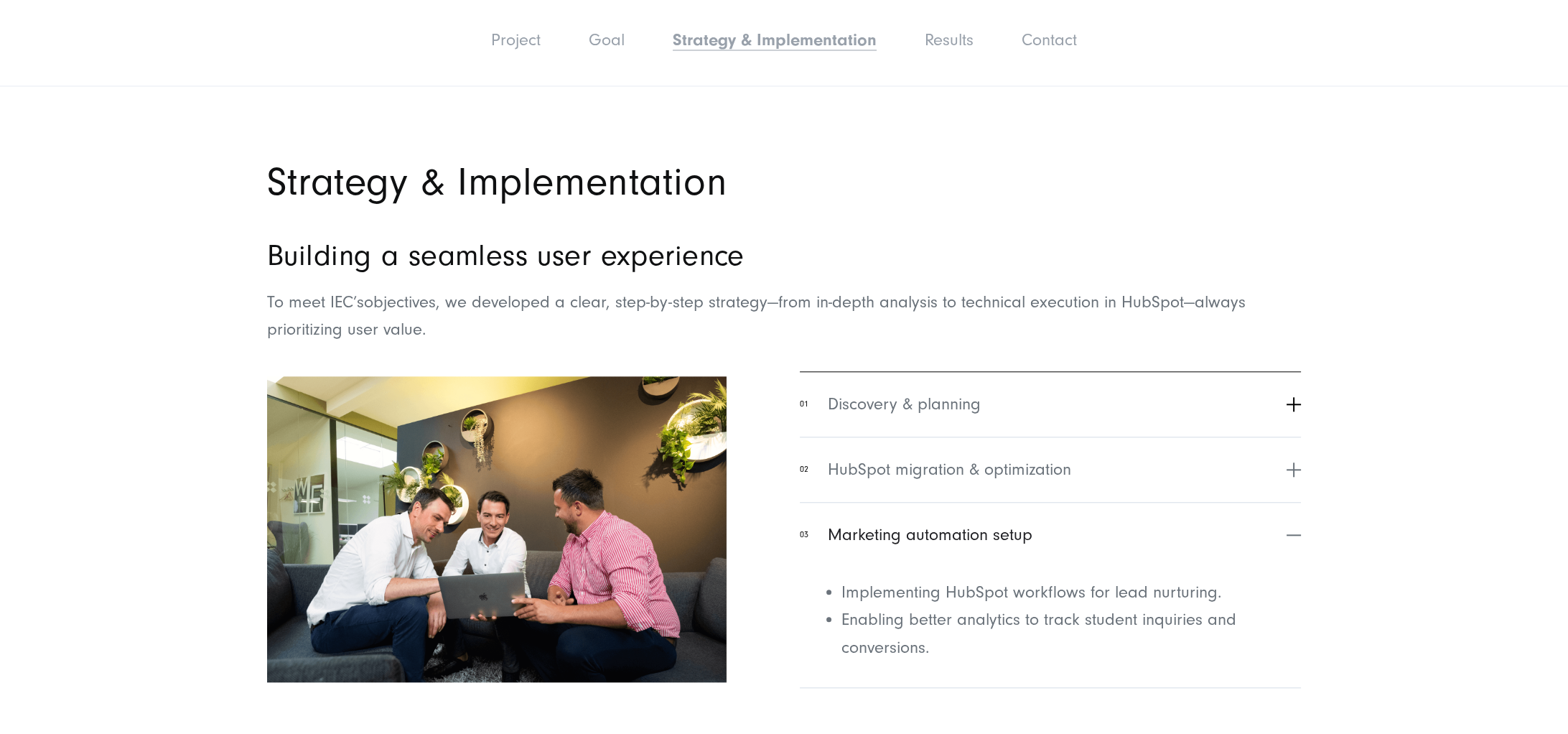
scroll to position [2770, 0]
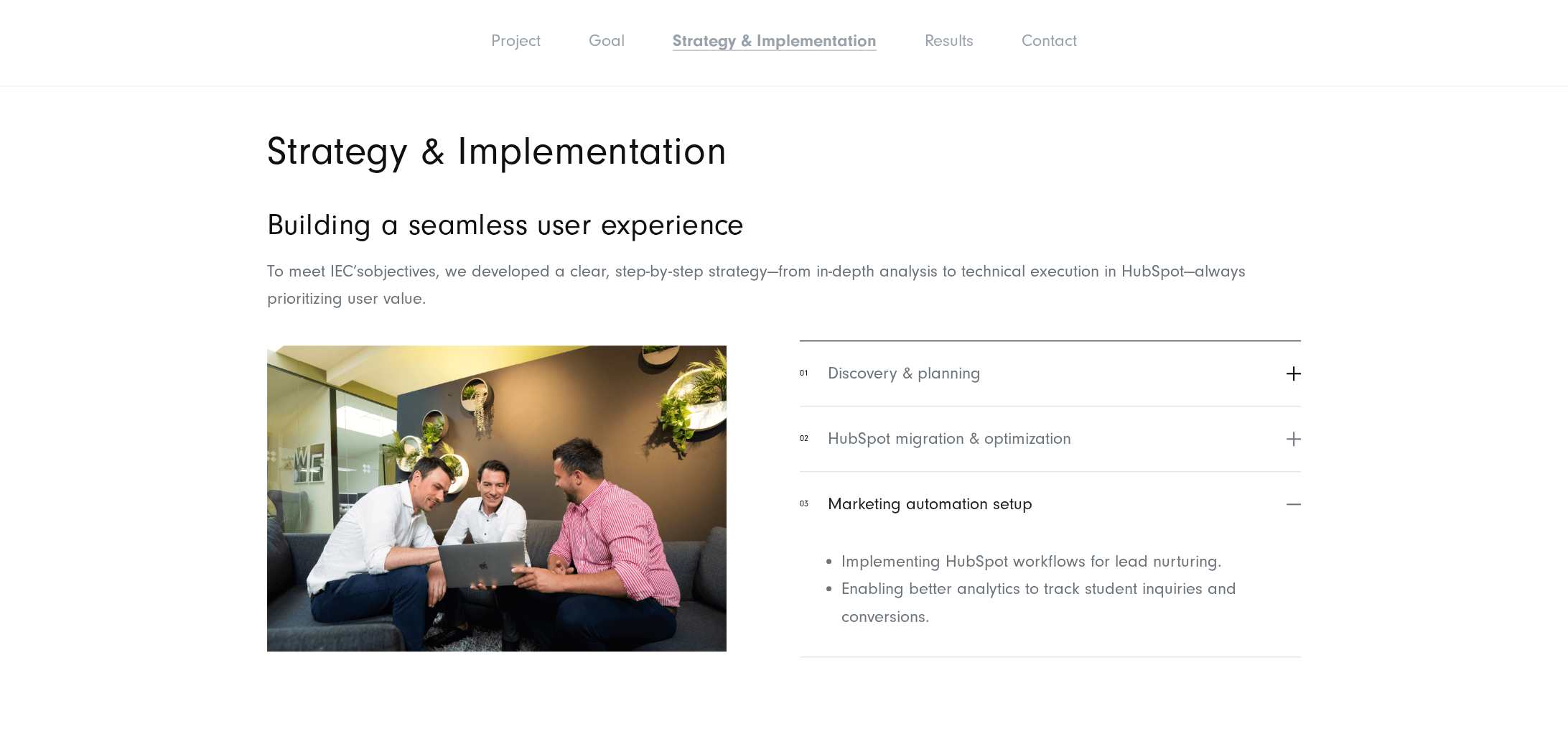
click at [916, 402] on button "01 Discovery & planning" at bounding box center [1050, 373] width 501 height 65
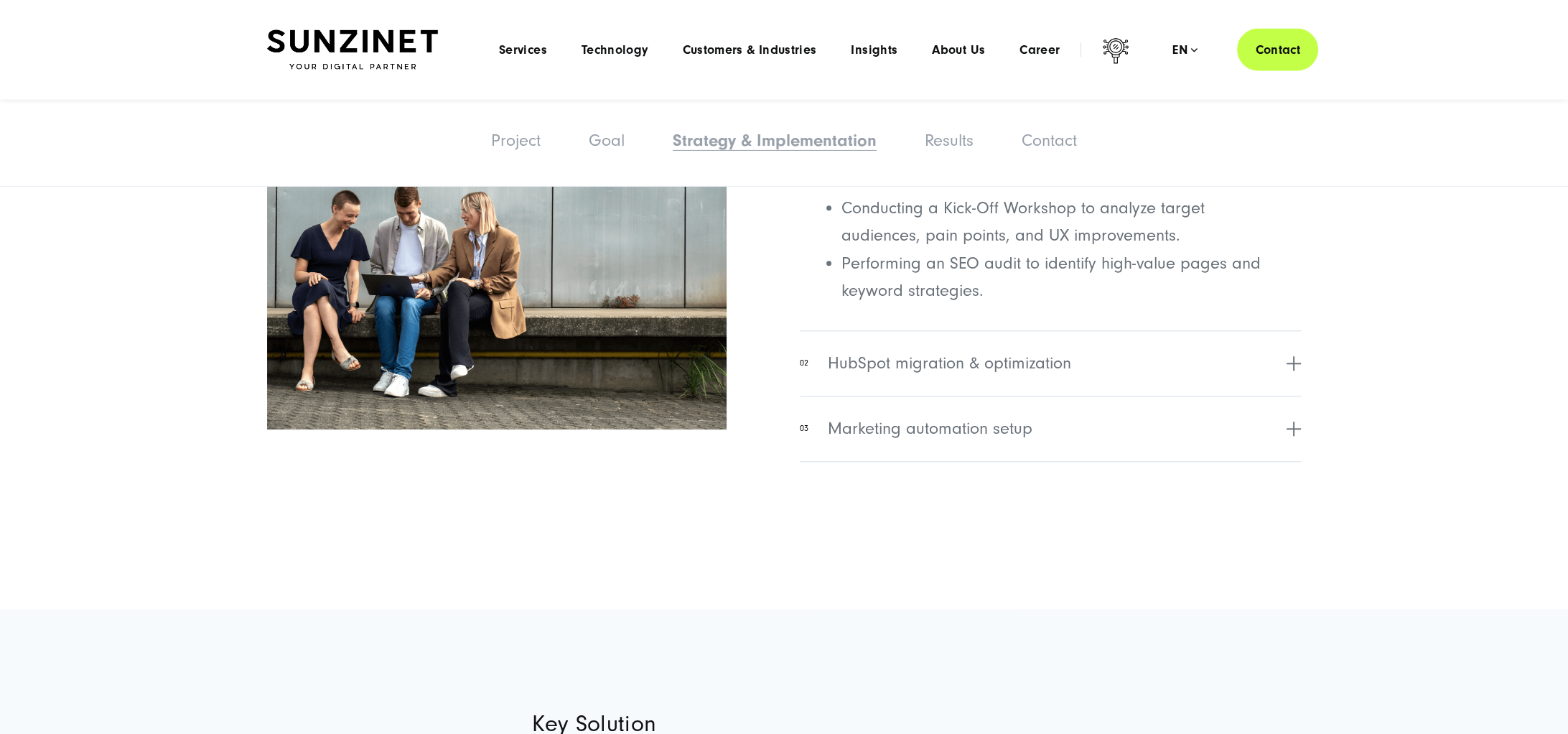
scroll to position [2622, 0]
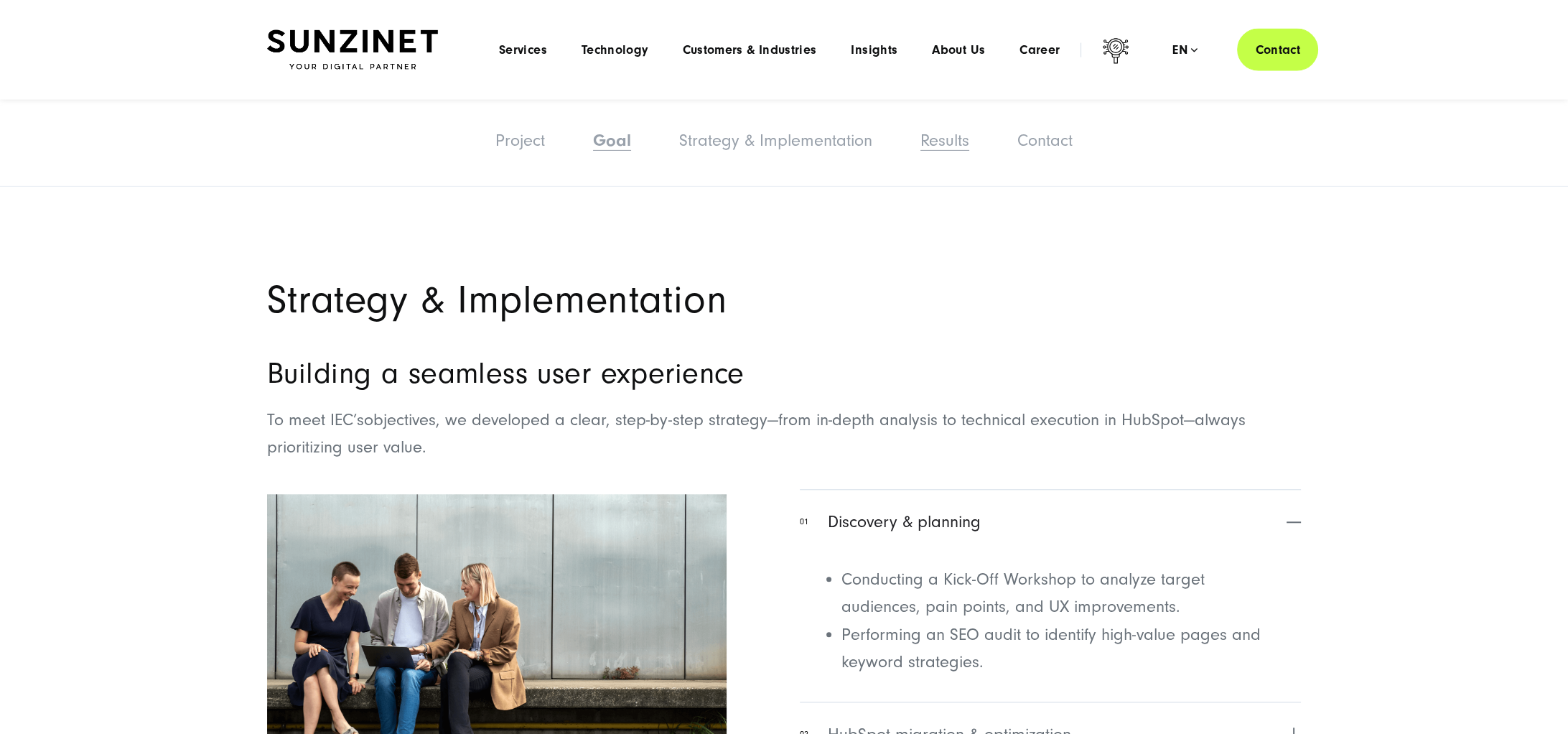
click at [950, 140] on link "Results" at bounding box center [944, 140] width 49 height 19
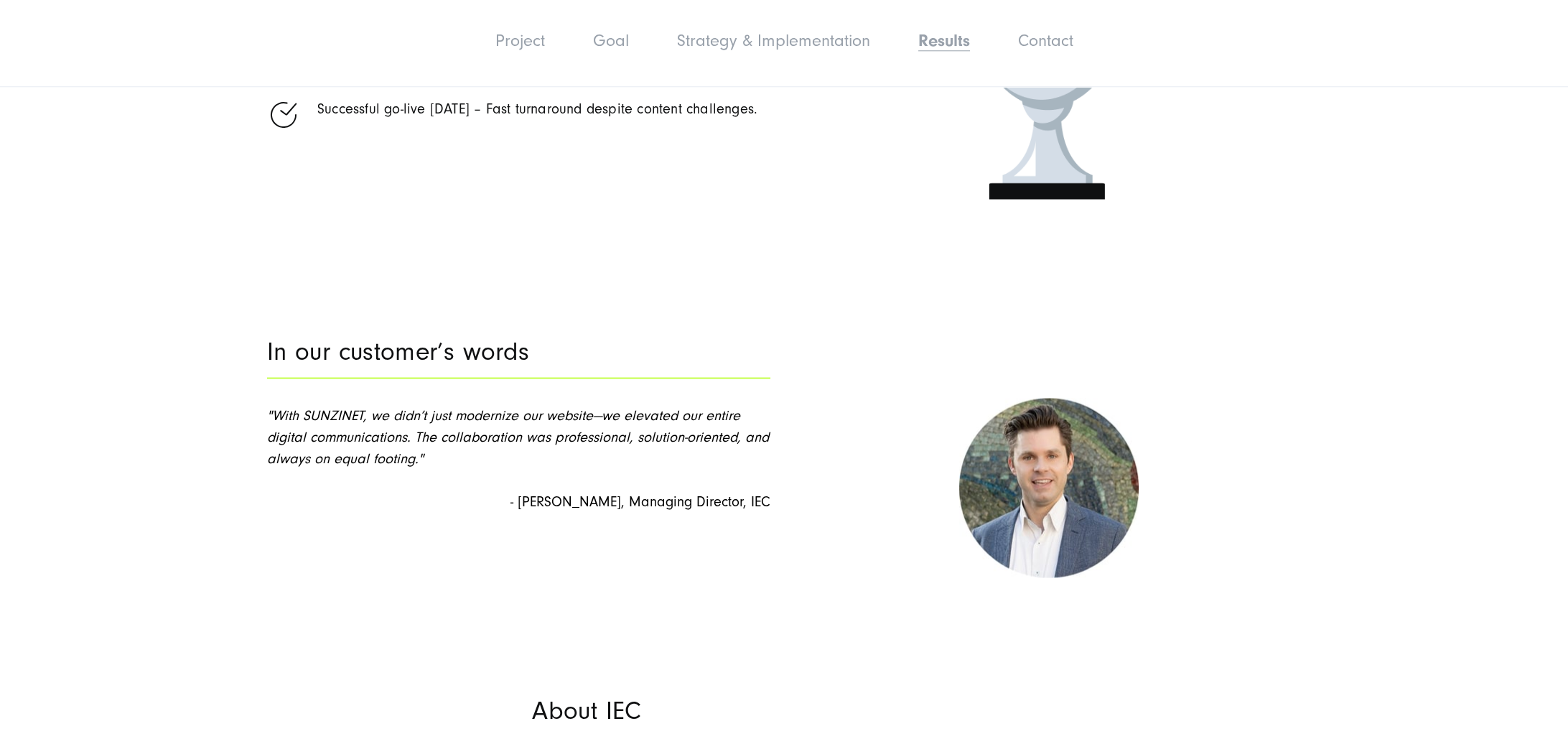
scroll to position [5429, 0]
